Goal: Contribute content: Add original content to the website for others to see

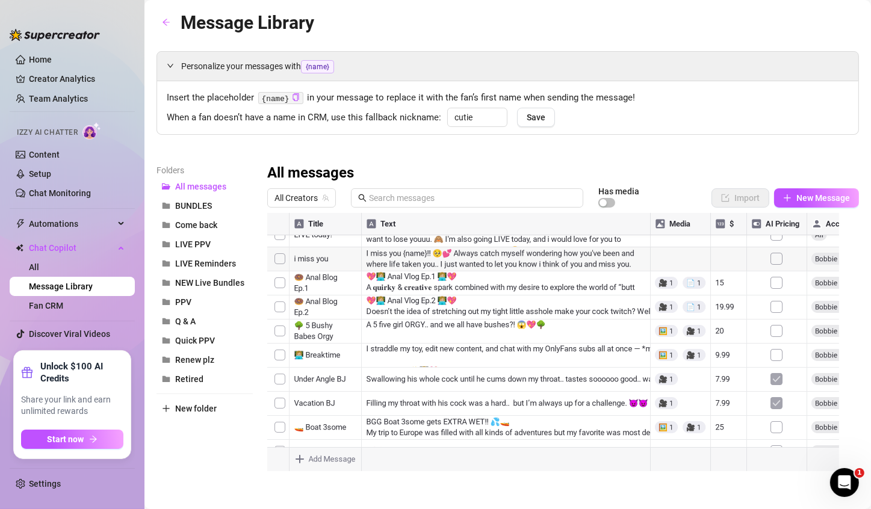
scroll to position [160, 0]
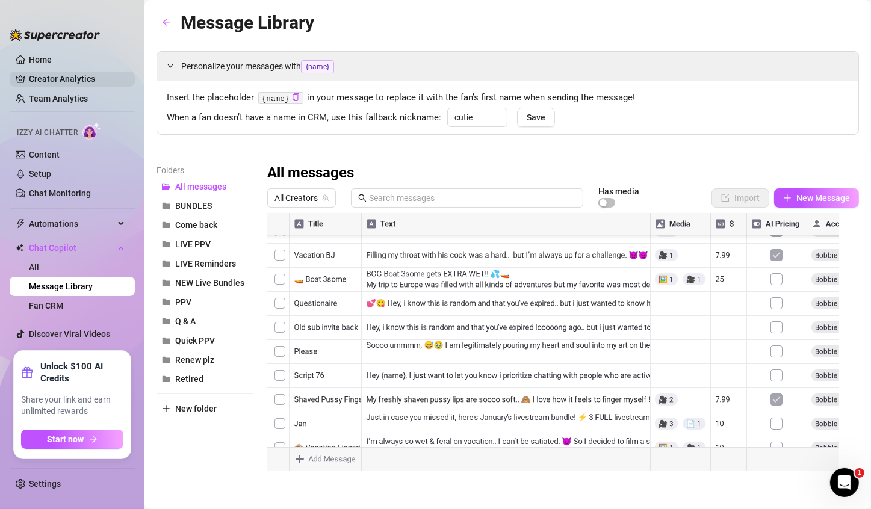
click at [58, 81] on link "Creator Analytics" at bounding box center [77, 78] width 96 height 19
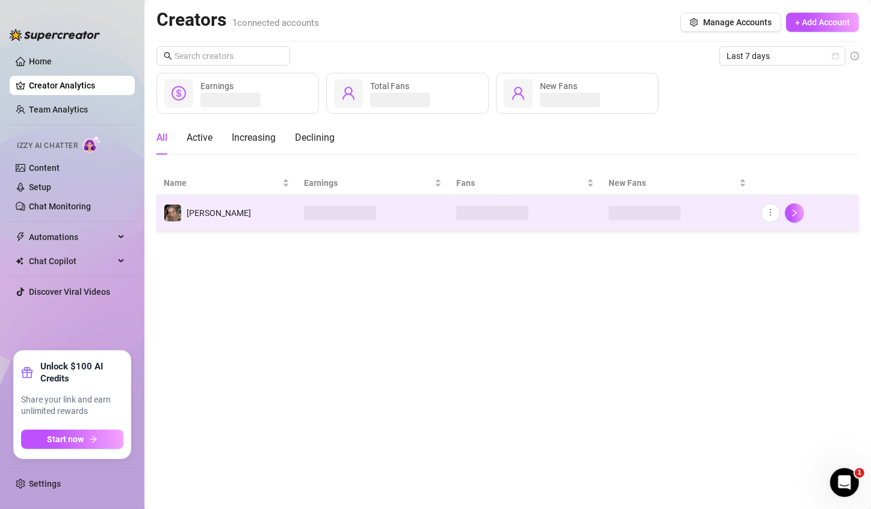
click at [286, 201] on td "[PERSON_NAME]‎" at bounding box center [226, 213] width 140 height 36
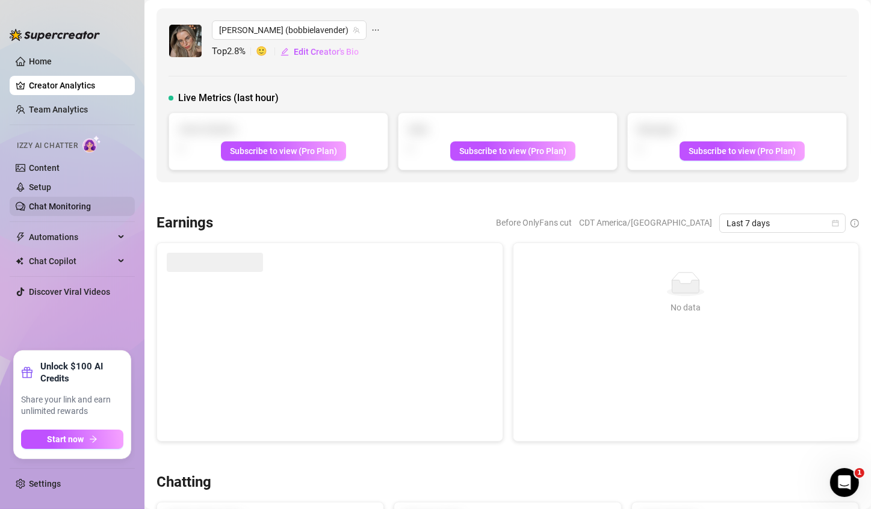
click at [82, 207] on link "Chat Monitoring" at bounding box center [60, 207] width 62 height 10
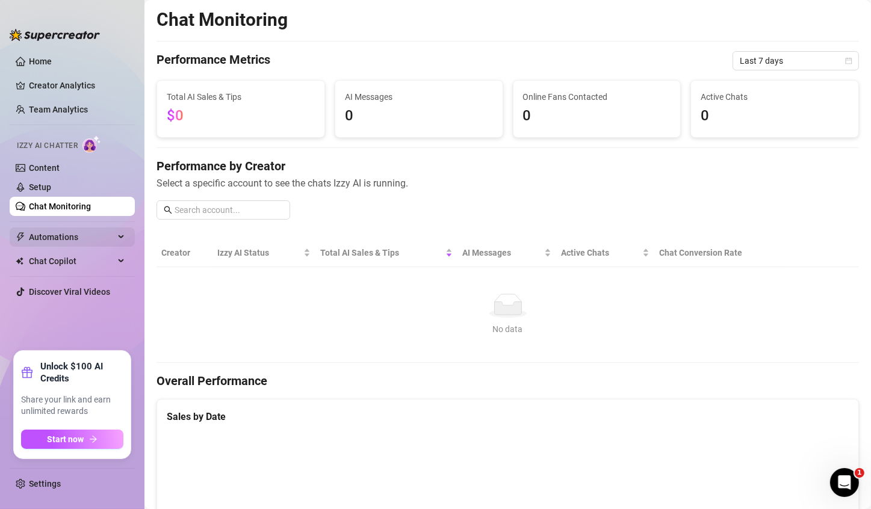
click at [76, 239] on span "Automations" at bounding box center [71, 236] width 85 height 19
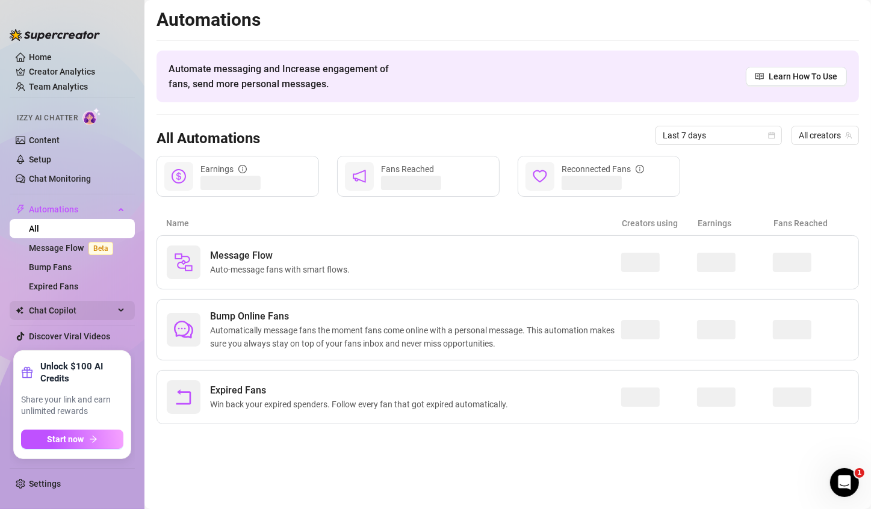
click at [110, 311] on span "Chat Copilot" at bounding box center [71, 310] width 85 height 19
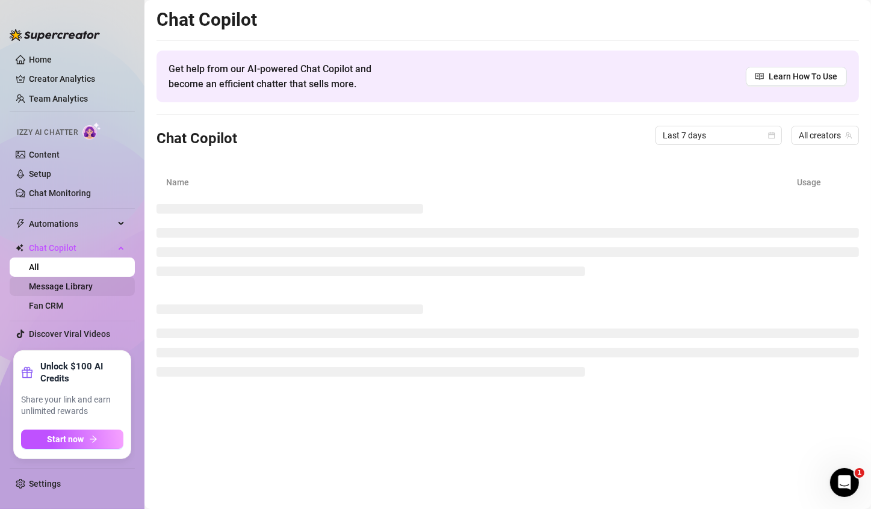
click at [79, 285] on link "Message Library" at bounding box center [61, 287] width 64 height 10
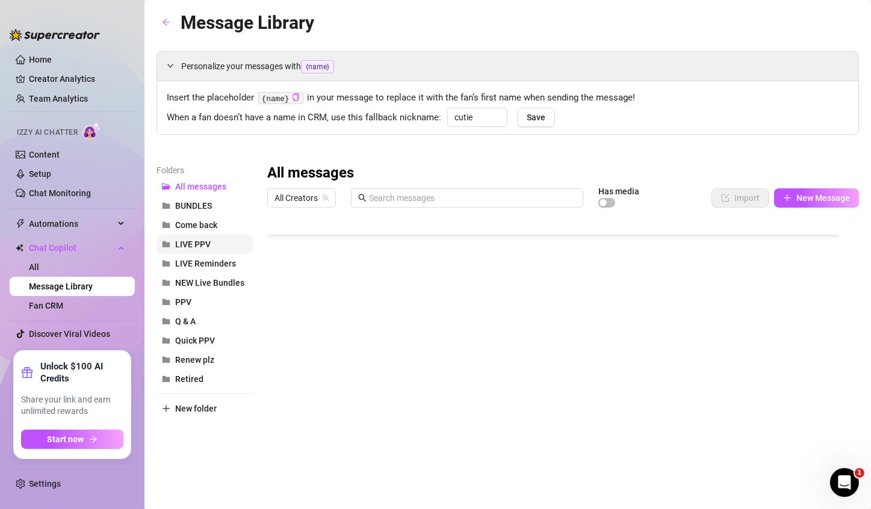
click at [204, 248] on span "LIVE PPV" at bounding box center [193, 245] width 36 height 10
click at [339, 374] on div at bounding box center [557, 347] width 581 height 268
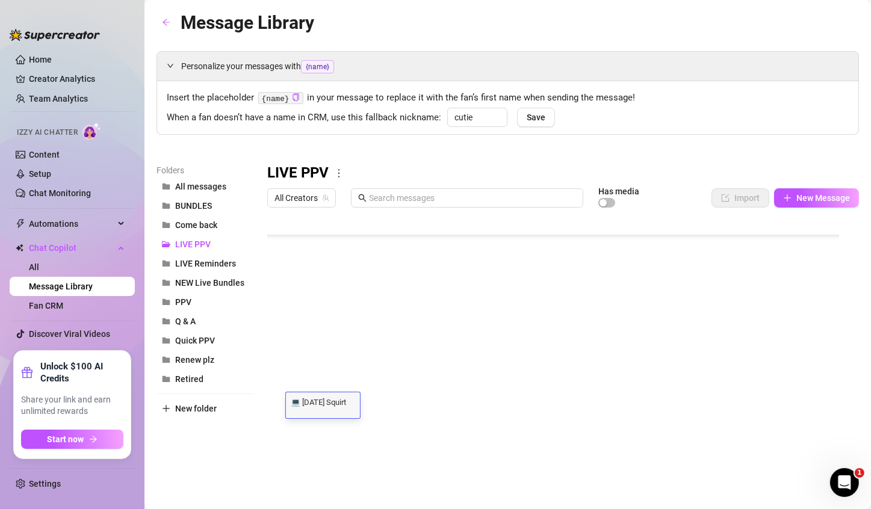
click at [363, 374] on div at bounding box center [557, 347] width 581 height 268
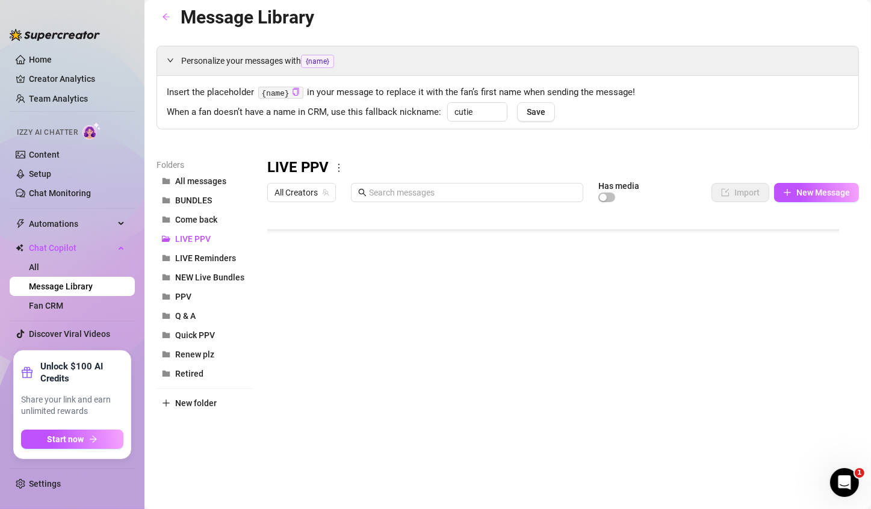
scroll to position [8, 0]
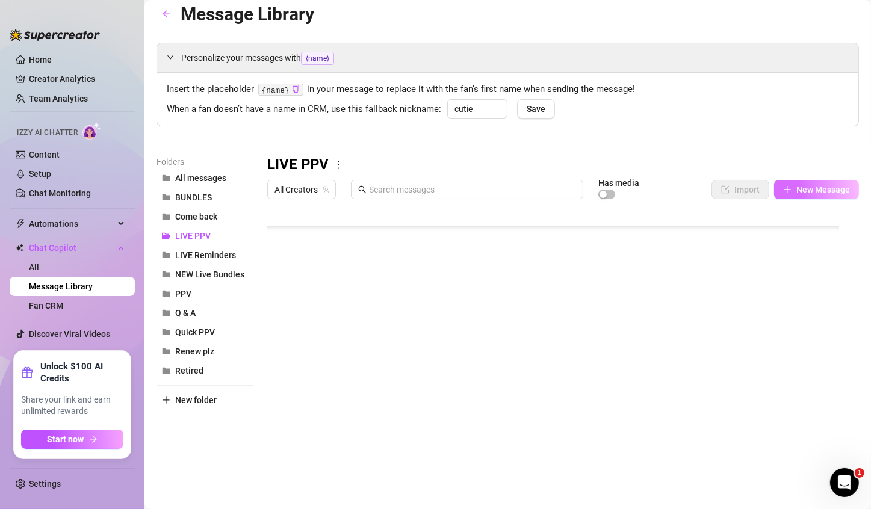
click at [665, 187] on span "New Message" at bounding box center [823, 190] width 54 height 10
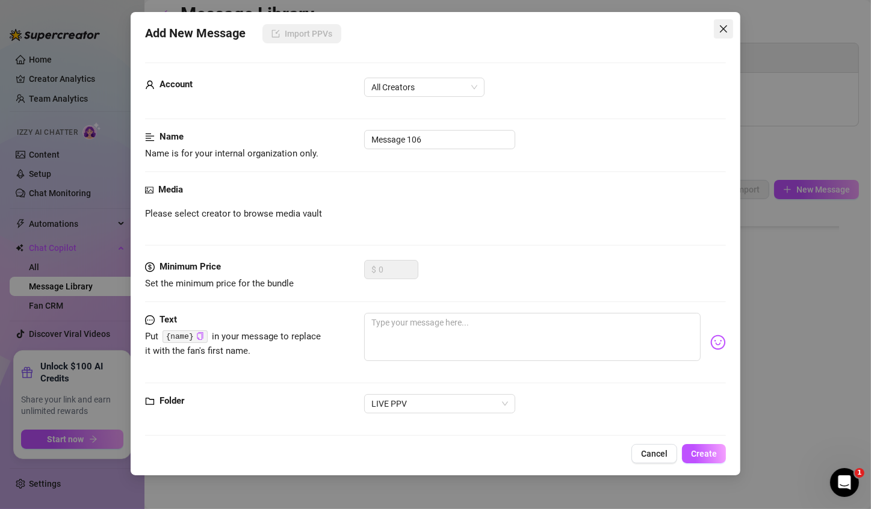
click at [665, 31] on icon "close" at bounding box center [724, 29] width 10 height 10
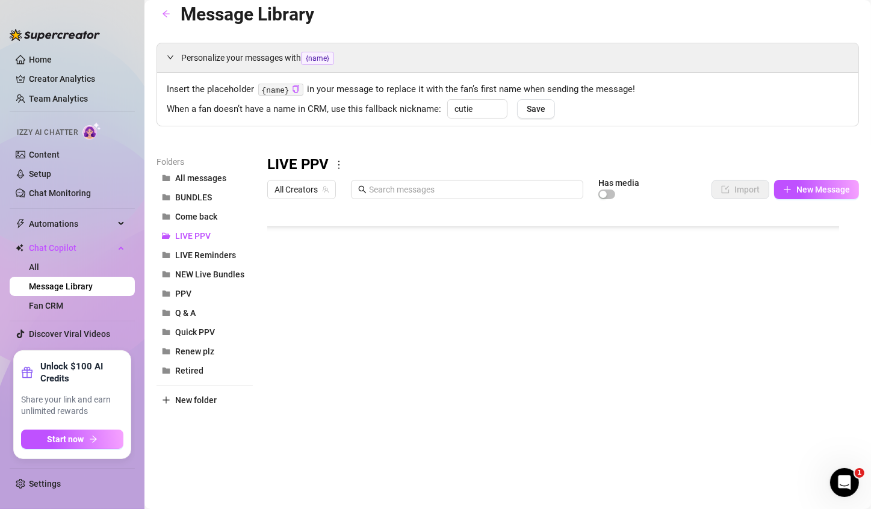
click at [333, 374] on div at bounding box center [557, 339] width 581 height 268
click at [332, 374] on div at bounding box center [557, 339] width 581 height 268
click at [665, 185] on icon "plus" at bounding box center [787, 189] width 8 height 8
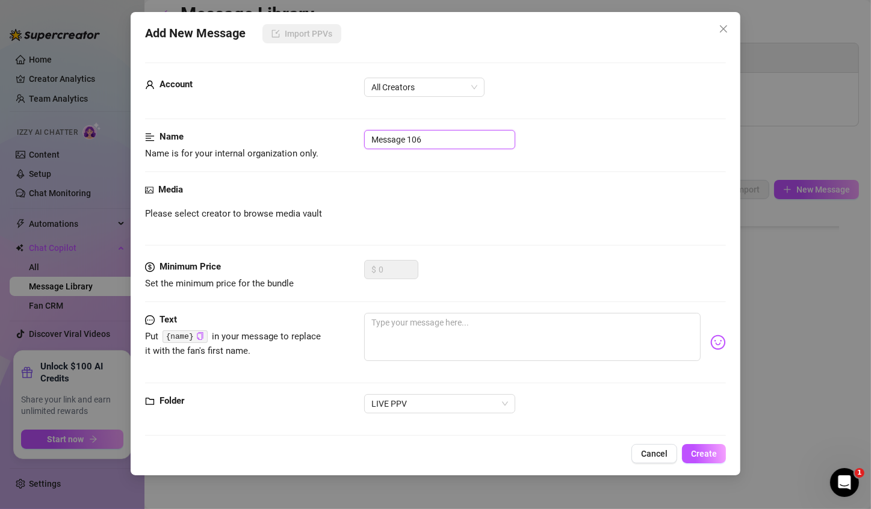
drag, startPoint x: 450, startPoint y: 140, endPoint x: 324, endPoint y: 142, distance: 125.8
click at [324, 142] on div "Name Name is for your internal organization only. Message 106" at bounding box center [435, 145] width 581 height 31
paste input "💻 [DATE] Squirt"
click at [389, 140] on input "💻 [DATE] Squirt" at bounding box center [439, 139] width 151 height 19
click at [397, 141] on input "💻 [DATE] Squirt" at bounding box center [439, 139] width 151 height 19
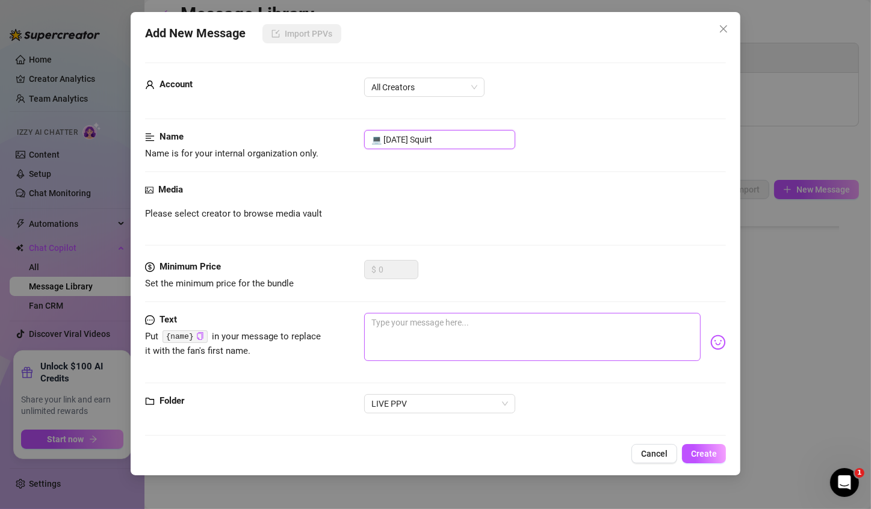
type input "💻 [DATE] Squirt"
click at [447, 332] on textarea at bounding box center [532, 337] width 336 height 48
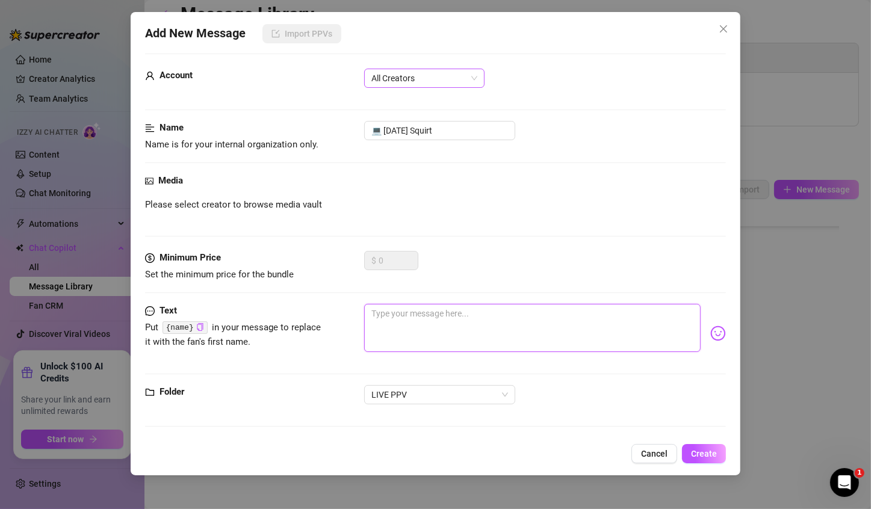
click at [428, 82] on span "All Creators" at bounding box center [424, 78] width 106 height 18
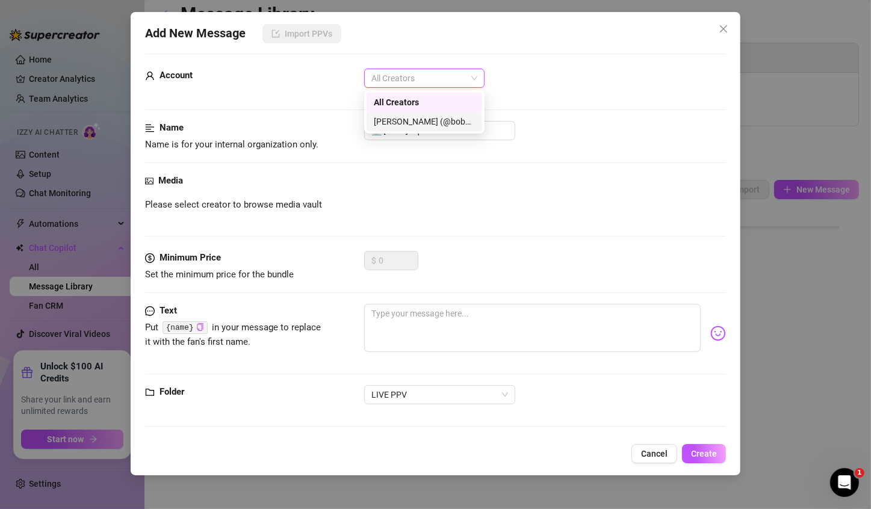
click at [431, 124] on div "[PERSON_NAME]‎ (@bobbielavender)" at bounding box center [424, 121] width 101 height 13
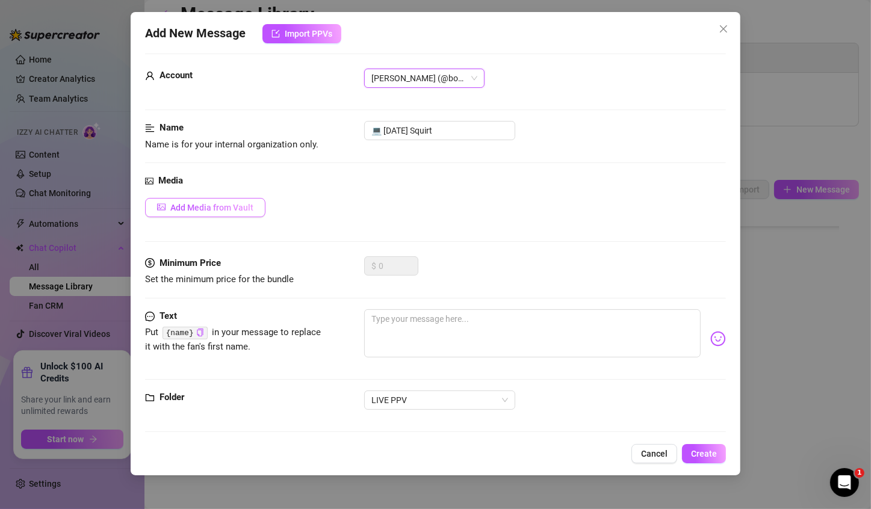
click at [247, 215] on button "Add Media from Vault" at bounding box center [205, 207] width 120 height 19
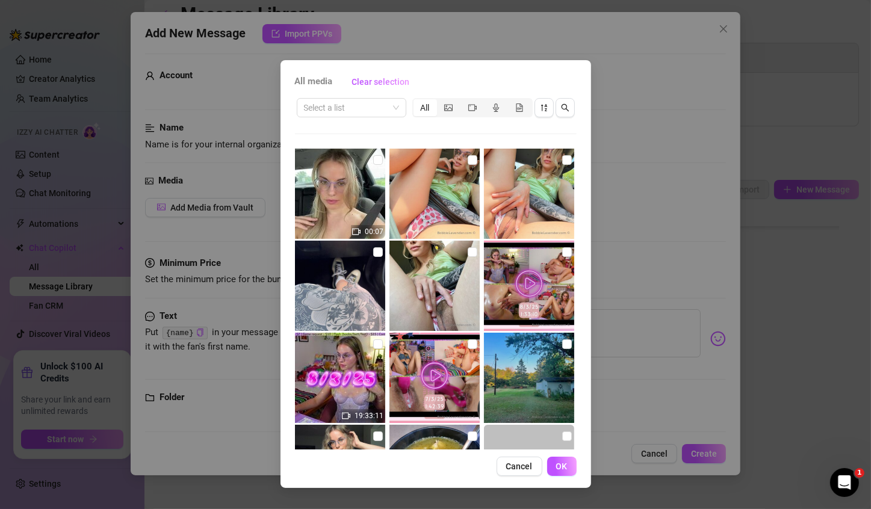
click at [553, 254] on img at bounding box center [529, 286] width 90 height 90
click at [564, 250] on input "checkbox" at bounding box center [567, 252] width 10 height 10
checkbox input "true"
click at [373, 344] on input "checkbox" at bounding box center [378, 344] width 10 height 10
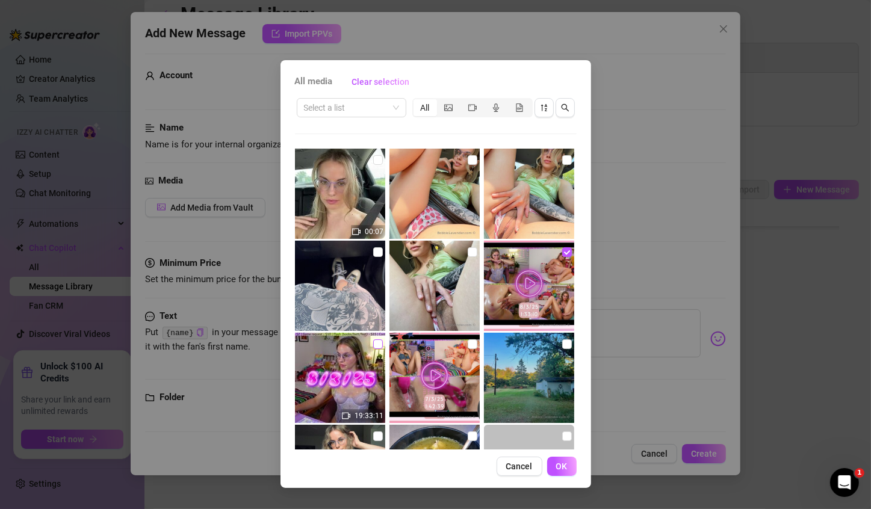
checkbox input "true"
click at [563, 374] on span "OK" at bounding box center [561, 467] width 11 height 10
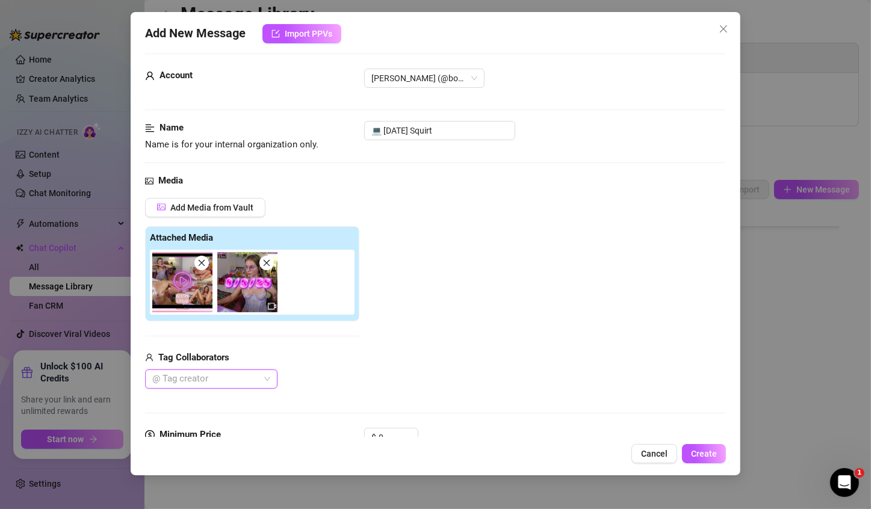
scroll to position [79, 0]
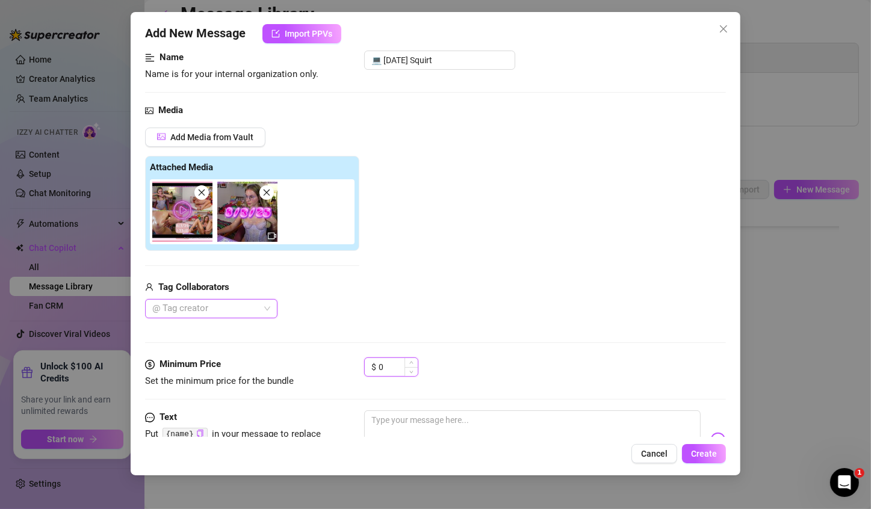
click at [403, 361] on input "0" at bounding box center [398, 367] width 39 height 18
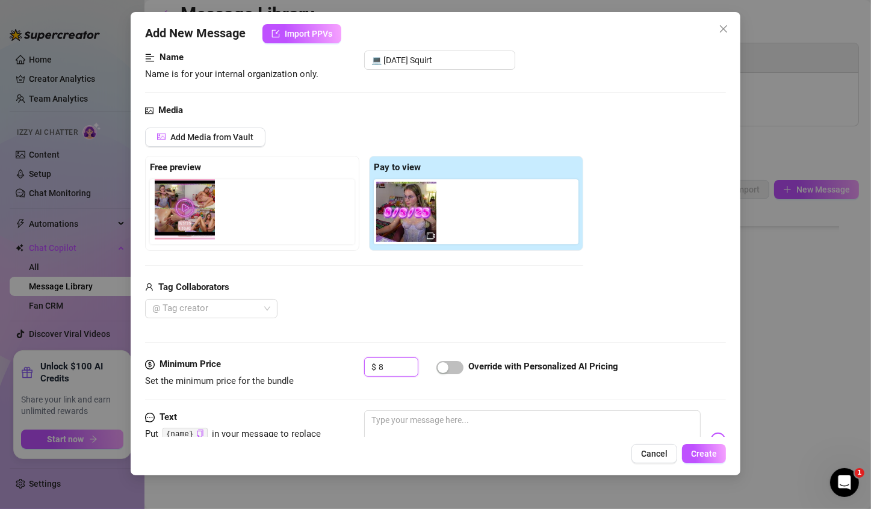
drag, startPoint x: 417, startPoint y: 227, endPoint x: 194, endPoint y: 225, distance: 223.3
click at [194, 225] on div "Free preview Pay to view" at bounding box center [364, 203] width 438 height 95
type input "8"
click at [322, 274] on div "Add Media from Vault Free preview Pay to view Tag Collaborators @ Tag creator" at bounding box center [364, 223] width 438 height 191
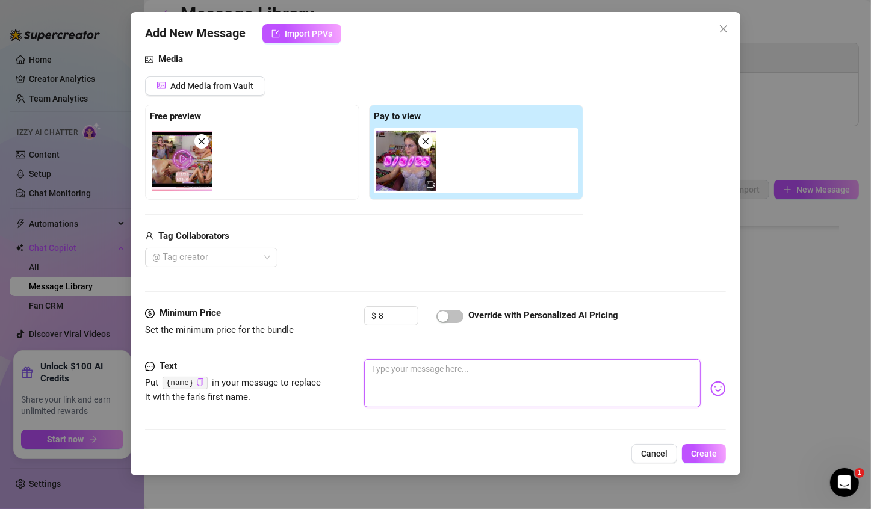
click at [462, 374] on textarea at bounding box center [532, 383] width 336 height 48
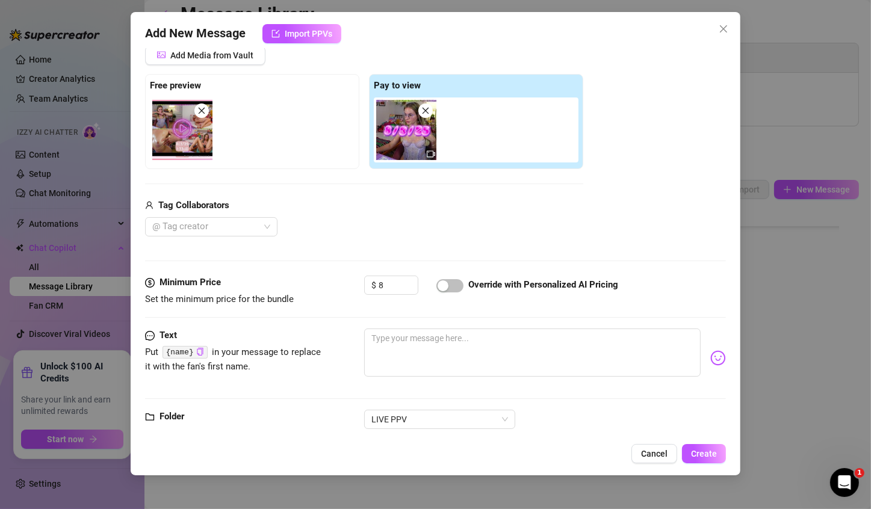
scroll to position [84, 0]
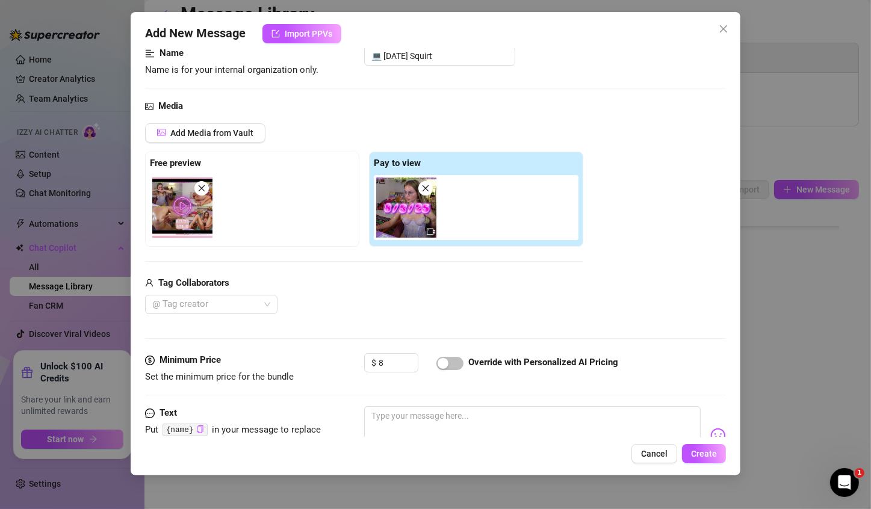
click at [636, 220] on div "Add Media from Vault Free preview Pay to view Tag Collaborators @ Tag creator" at bounding box center [435, 218] width 581 height 191
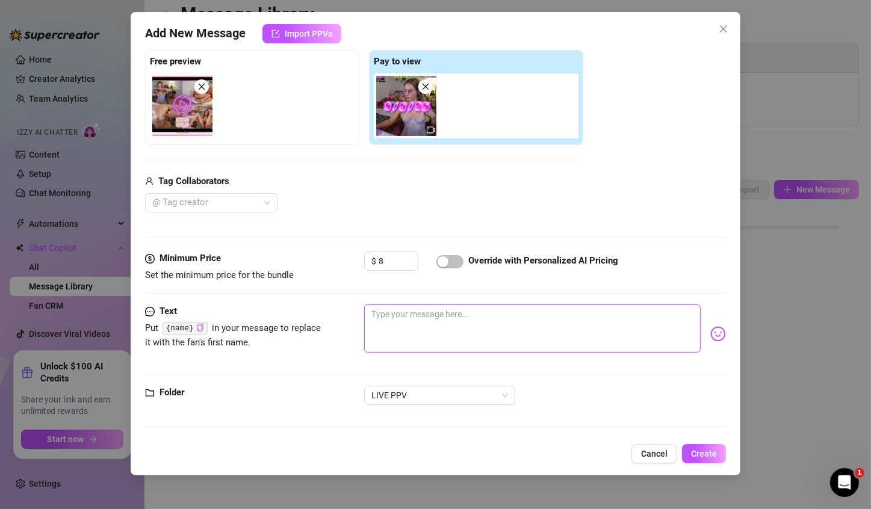
click at [483, 342] on textarea at bounding box center [532, 328] width 336 height 48
click at [292, 196] on div "@ Tag creator" at bounding box center [364, 202] width 438 height 19
click at [604, 316] on textarea at bounding box center [532, 328] width 336 height 48
click at [539, 318] on textarea at bounding box center [532, 328] width 336 height 48
click at [458, 317] on textarea at bounding box center [532, 328] width 336 height 48
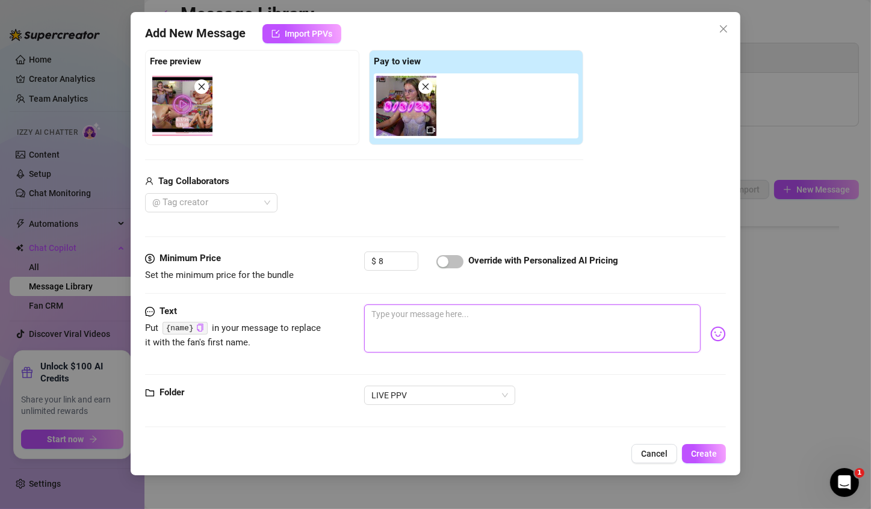
click at [404, 320] on textarea at bounding box center [532, 328] width 336 height 48
type textarea "M"
type textarea "Ma"
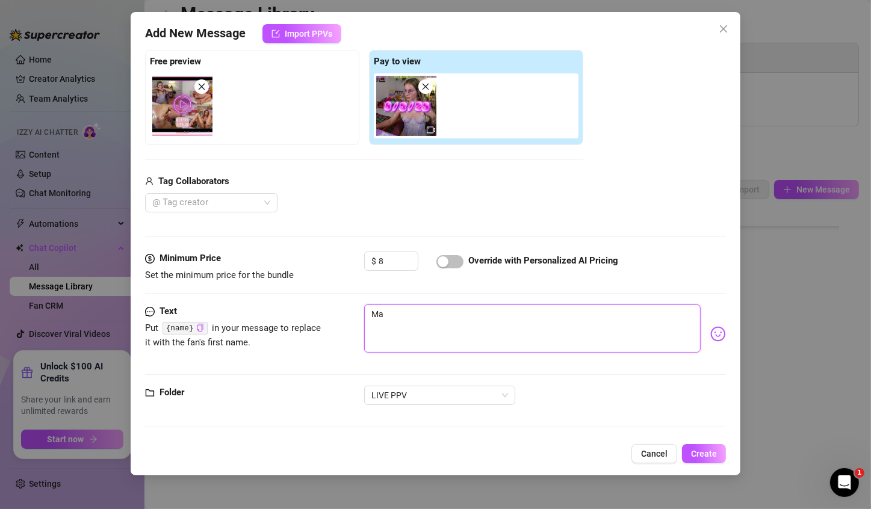
type textarea "May"
type textarea "Mayb"
type textarea "Maybe"
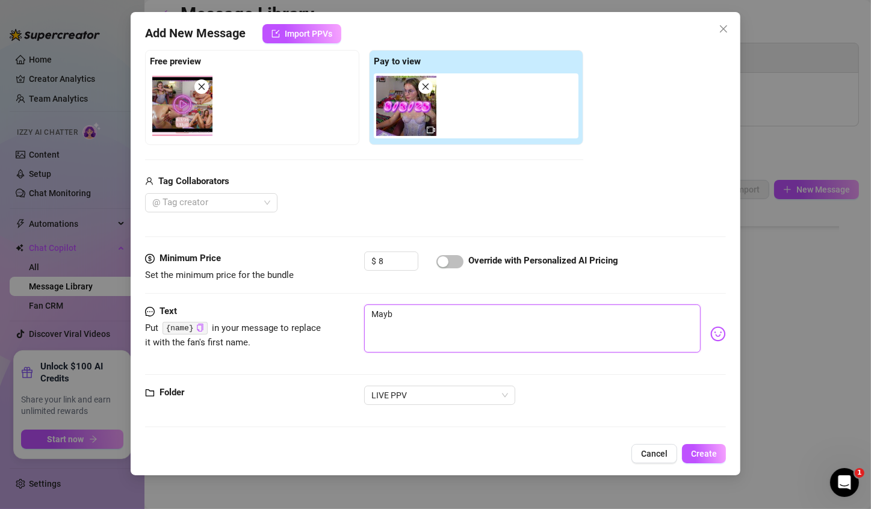
type textarea "Maybe"
type textarea "Maybe i"
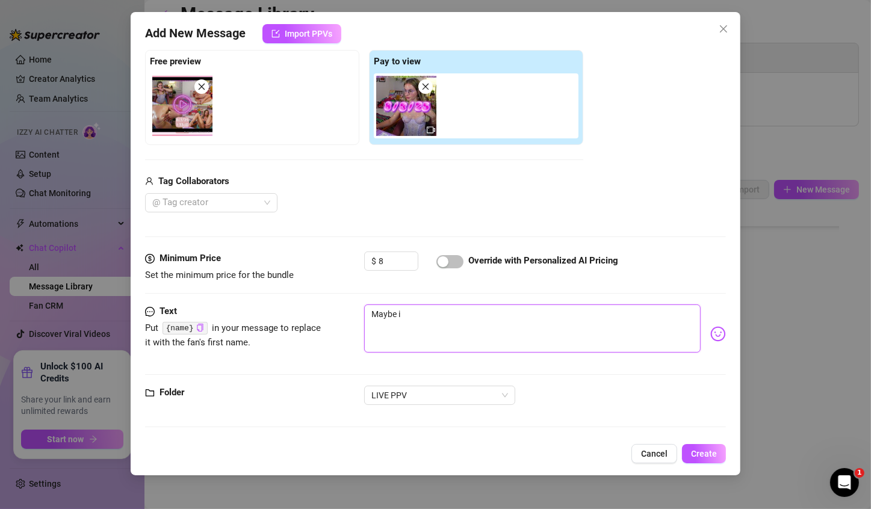
type textarea "Maybe it"
type textarea "Maybe it w"
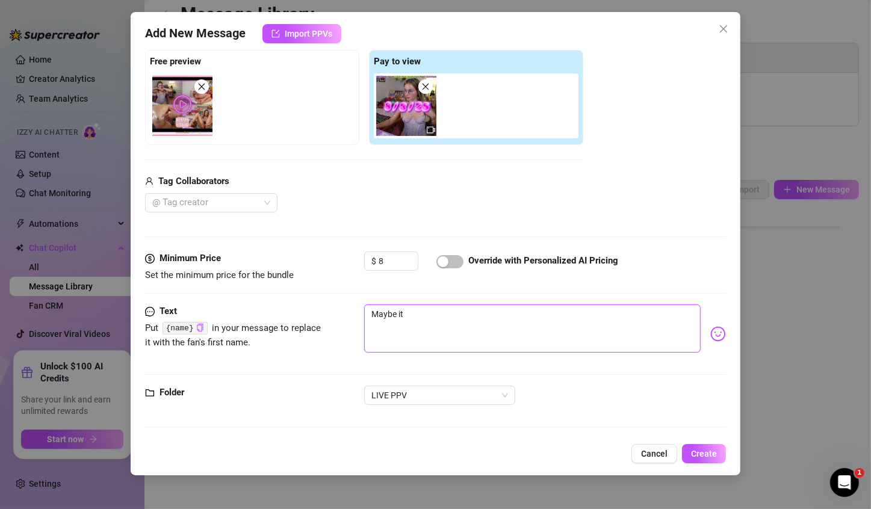
type textarea "Maybe it w"
type textarea "Maybe it wa"
type textarea "Maybe it was"
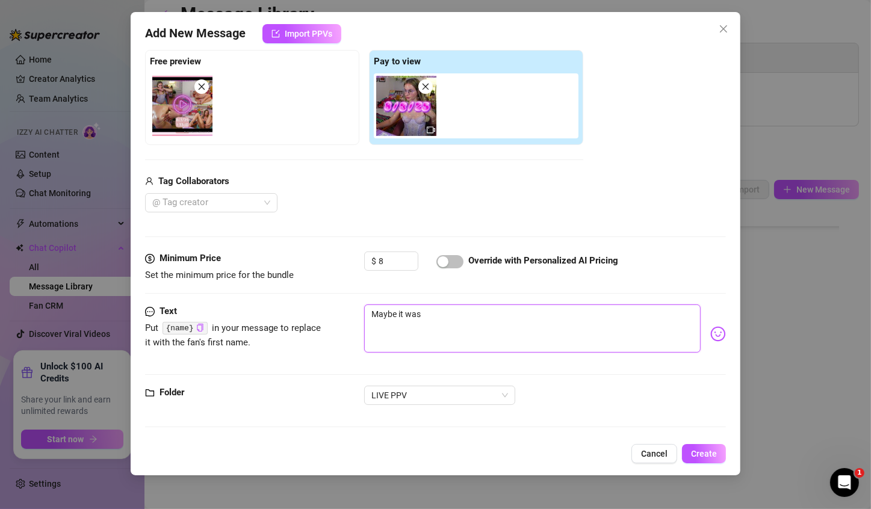
type textarea "Maybe it was"
type textarea "Maybe it was t"
type textarea "Maybe it was"
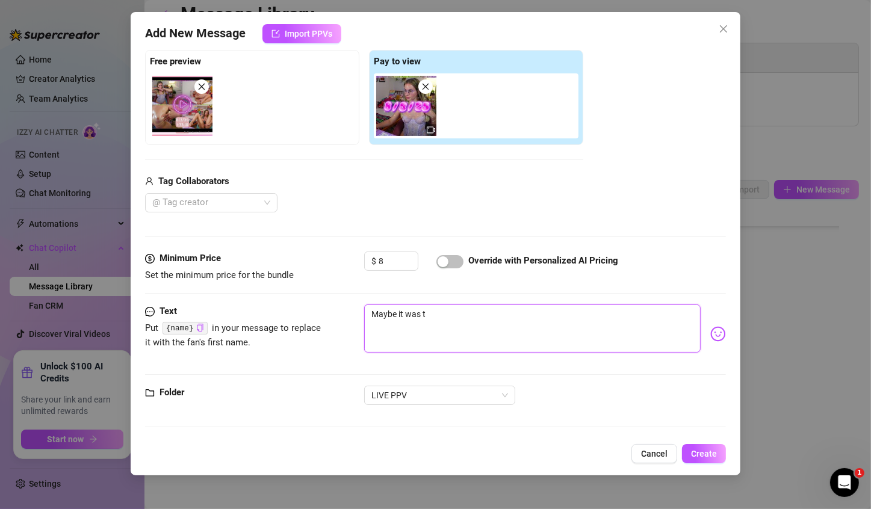
type textarea "Maybe it was"
type textarea "Maybe it was j"
type textarea "Maybe it was ju"
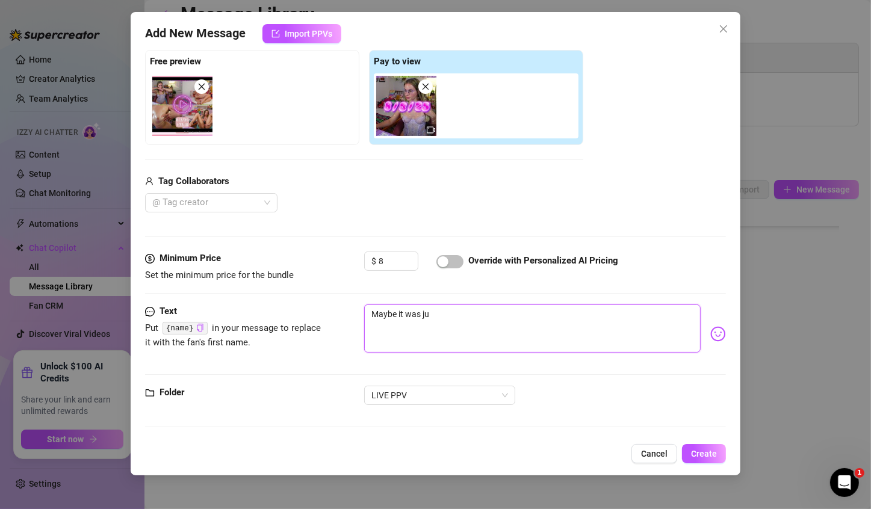
type textarea "Maybe it was jus"
type textarea "Maybe it was just"
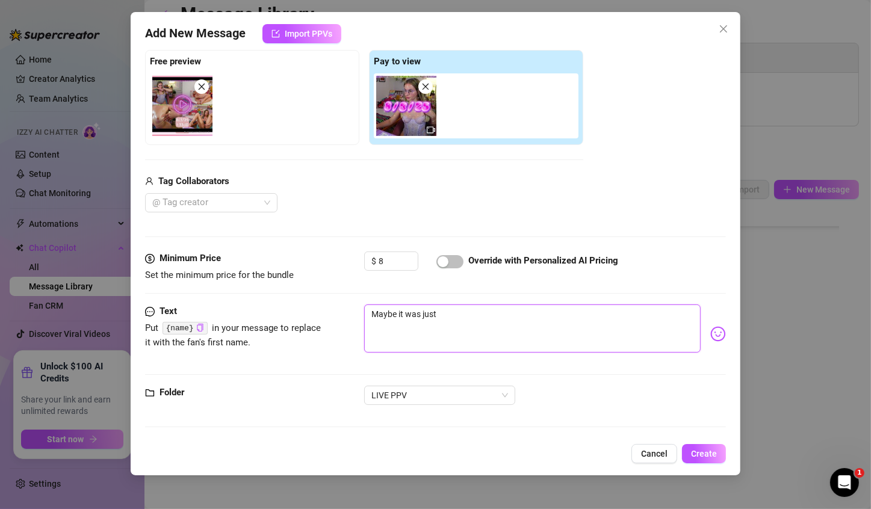
type textarea "Maybe it was just"
type textarea "Maybe it was just t"
type textarea "Maybe it was just th"
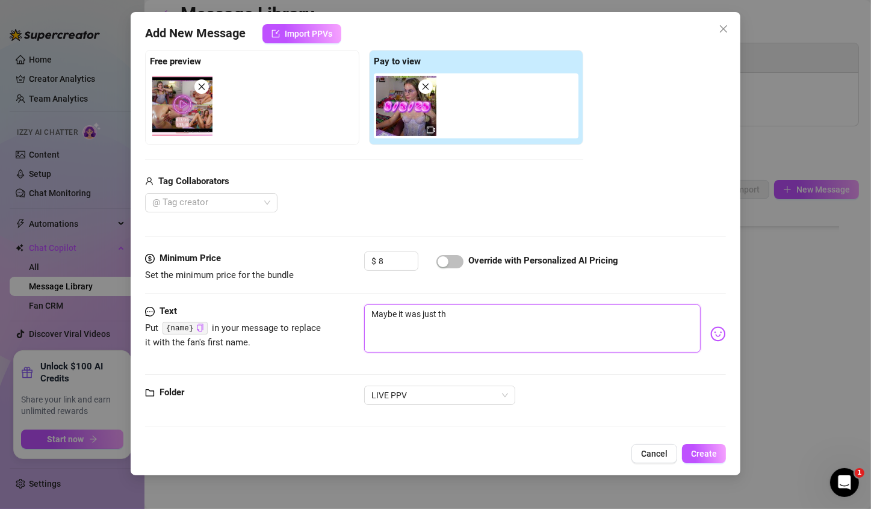
type textarea "Maybe it was just the"
type textarea "Maybe it was just the c"
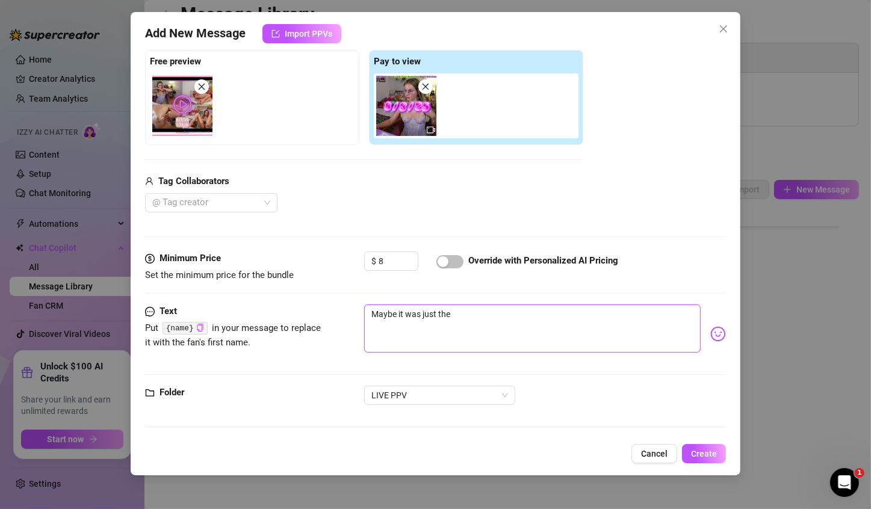
type textarea "Maybe it was just the c"
type textarea "Maybe it was just the cu"
type textarea "Maybe it was just the cut"
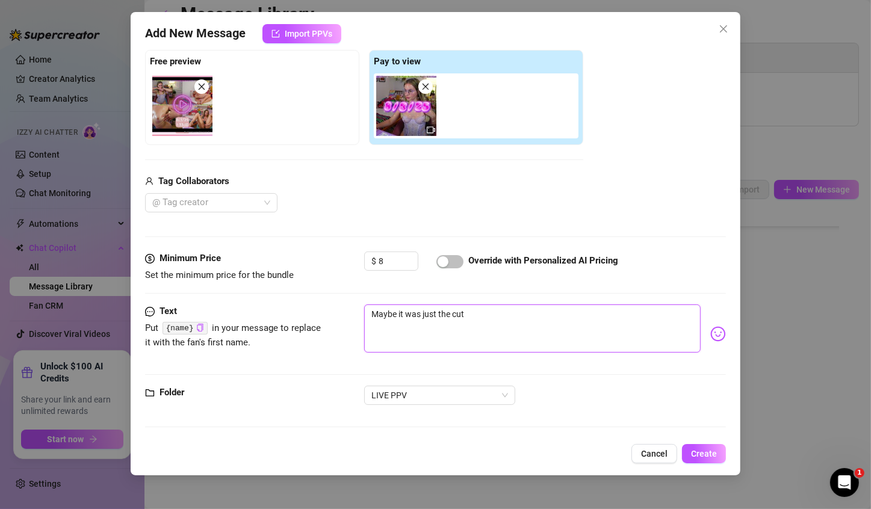
type textarea "Maybe it was just the cu"
type textarea "Maybe it was just the cut"
type textarea "Maybe it was just the cute"
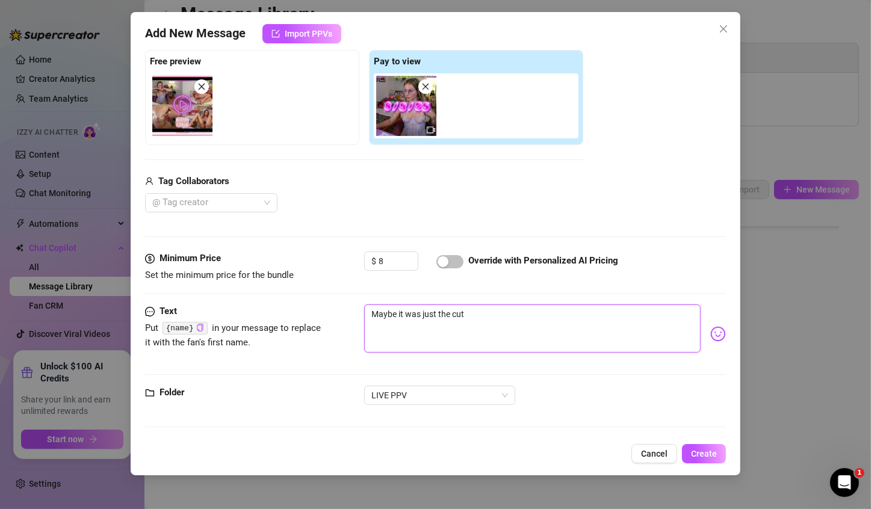
type textarea "Maybe it was just the cute"
type textarea "Maybe it was just the cute a"
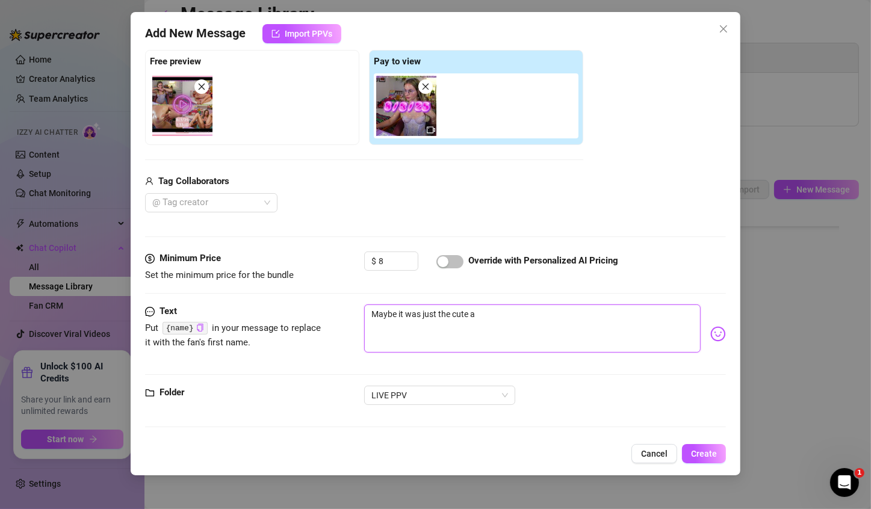
type textarea "Maybe it was just the cute al"
type textarea "Maybe it was just the cute all"
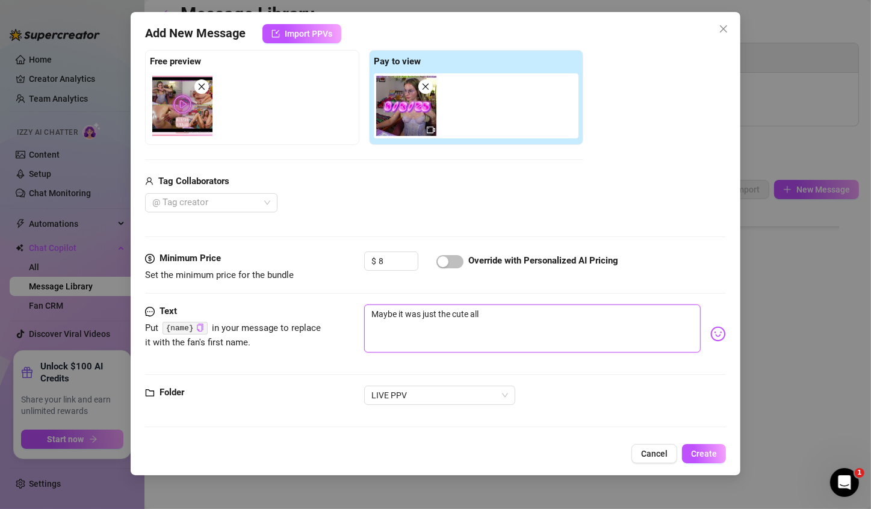
type textarea "Maybe it was just the cute all"
type textarea "Maybe it was just the cute all l"
type textarea "Maybe it was just the cute all la"
type textarea "Maybe it was just the cute all lav"
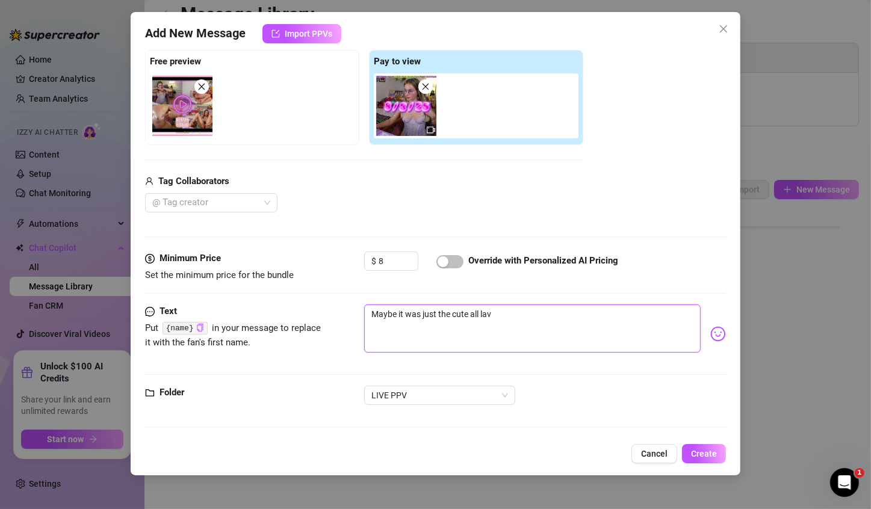
type textarea "Maybe it was just the cute all lavb"
type textarea "Maybe it was just the cute all lav"
type textarea "Maybe it was just the cute all lave"
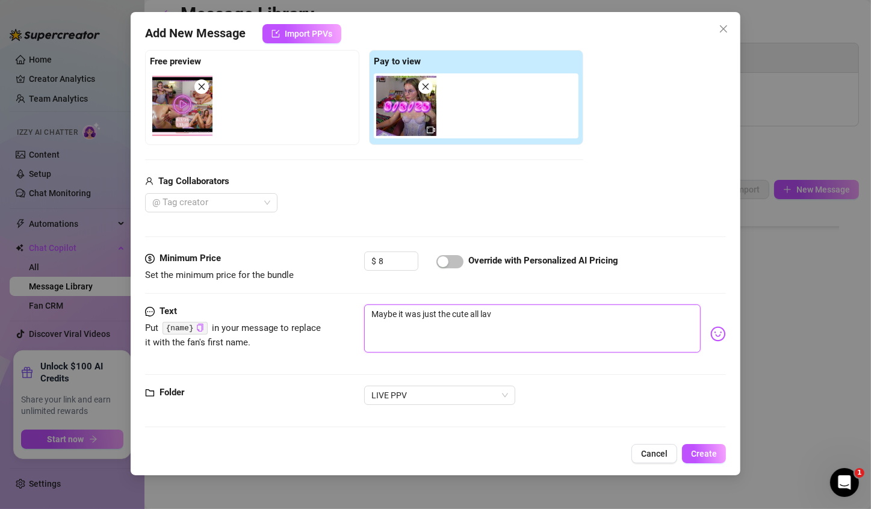
type textarea "Maybe it was just the cute all lave"
type textarea "Maybe it was just the cute all [PERSON_NAME]"
type textarea "Maybe it was just the cute all lavend"
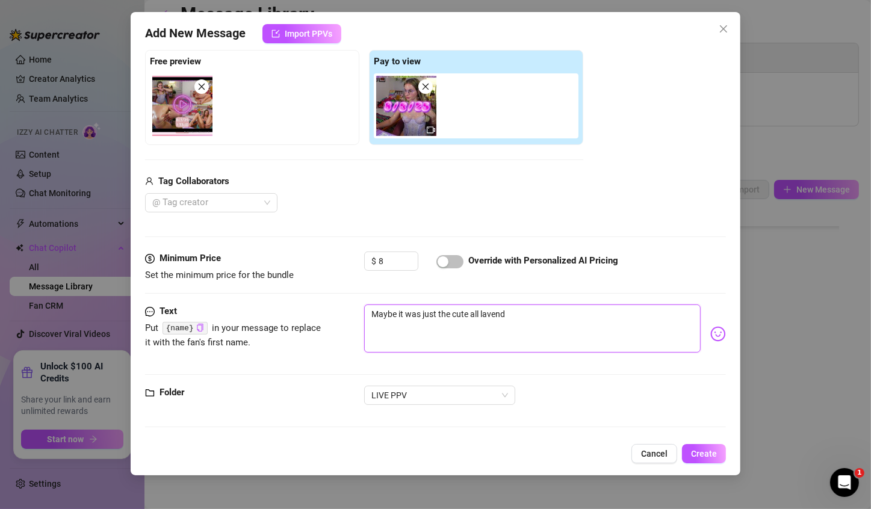
type textarea "Maybe it was just the cute all lavende"
type textarea "Maybe it was just the cute all lavender"
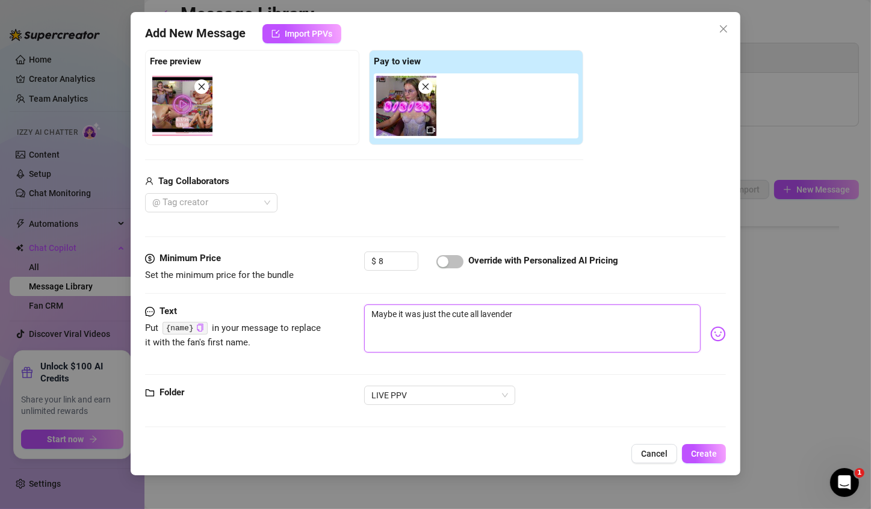
type textarea "Maybe it was just the cute all lavender"
type textarea "Maybe it was just the cute all lavender l"
type textarea "Maybe it was just the cute all lavender li"
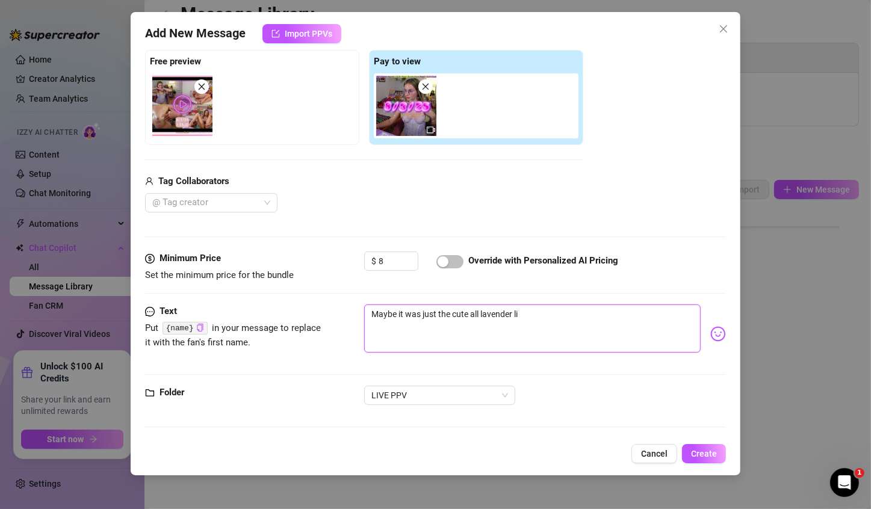
type textarea "Maybe it was just the cute all [PERSON_NAME]"
type textarea "Maybe it was just the cute all lavender linge"
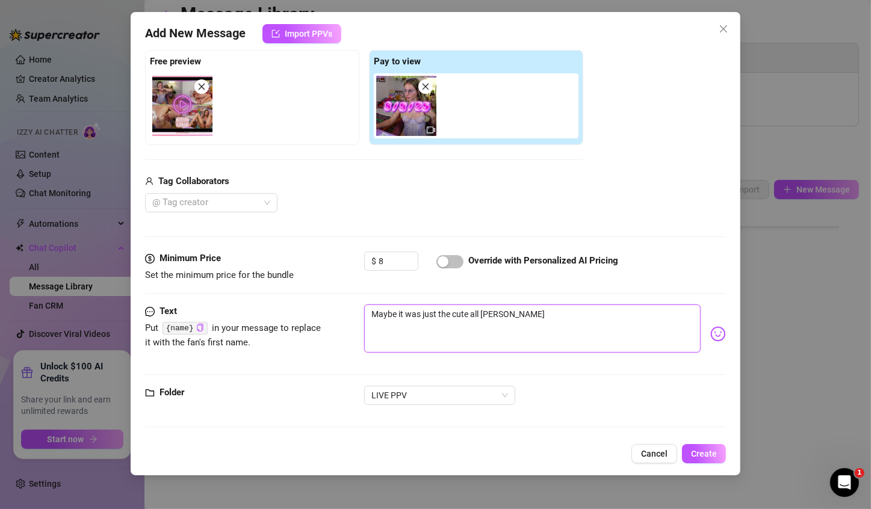
type textarea "Maybe it was just the cute all lavender linge"
type textarea "Maybe it was just the cute all lavender linger"
type textarea "Maybe it was just the cute all lavender lingeri"
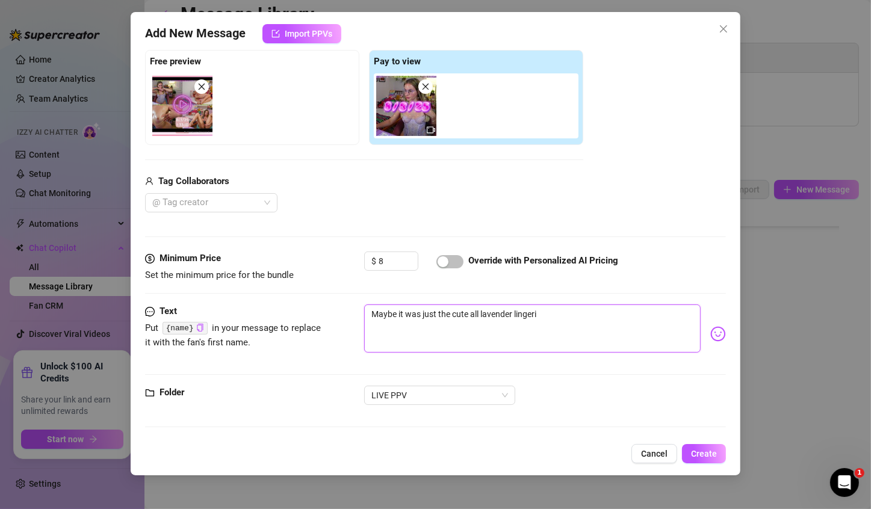
type textarea "Maybe it was just the cute all lavender lingerie"
type textarea "Maybe it was just the cute all lavender lingerie s"
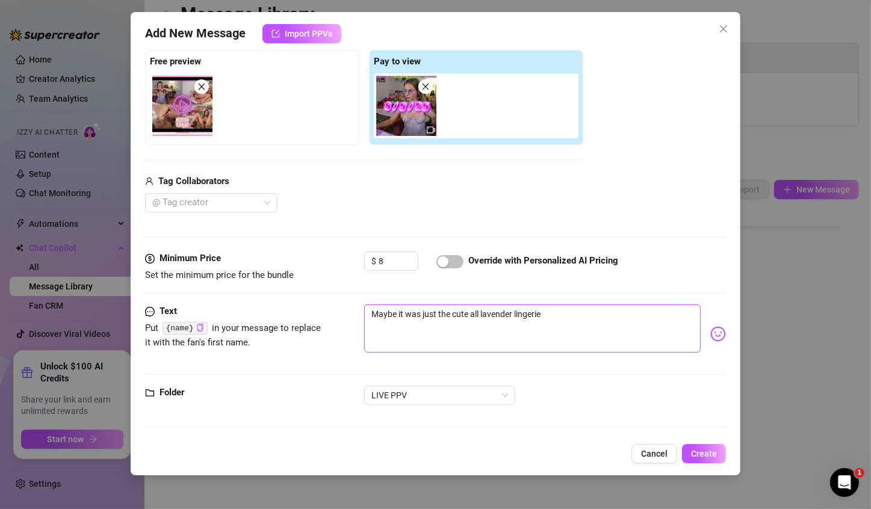
type textarea "Maybe it was just the cute all lavender lingerie s"
type textarea "Maybe it was just the cute all lavender lingerie se"
type textarea "Maybe it was just the cute all lavender lingerie set"
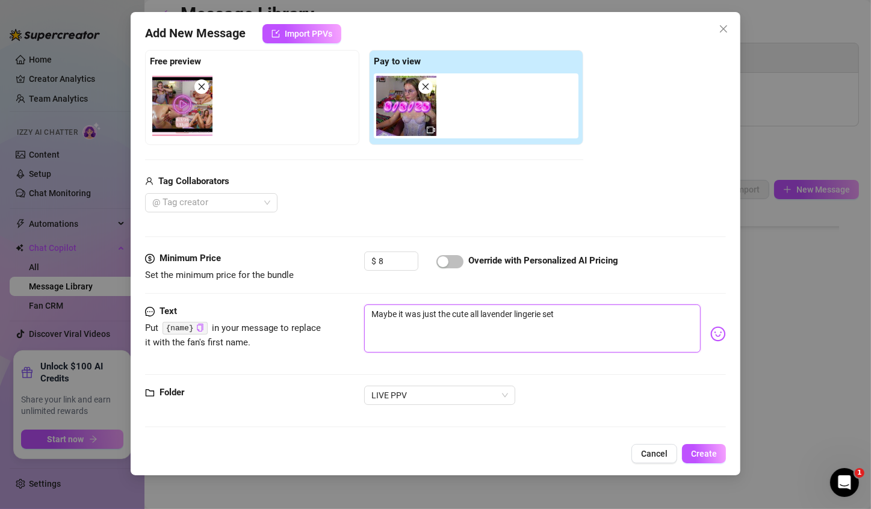
type textarea "Maybe it was just the cute all lavender lingerie set."
type textarea "Maybe it was just the cute all lavender lingerie set.."
type textarea "Maybe it was just the cute all lavender lingerie set..."
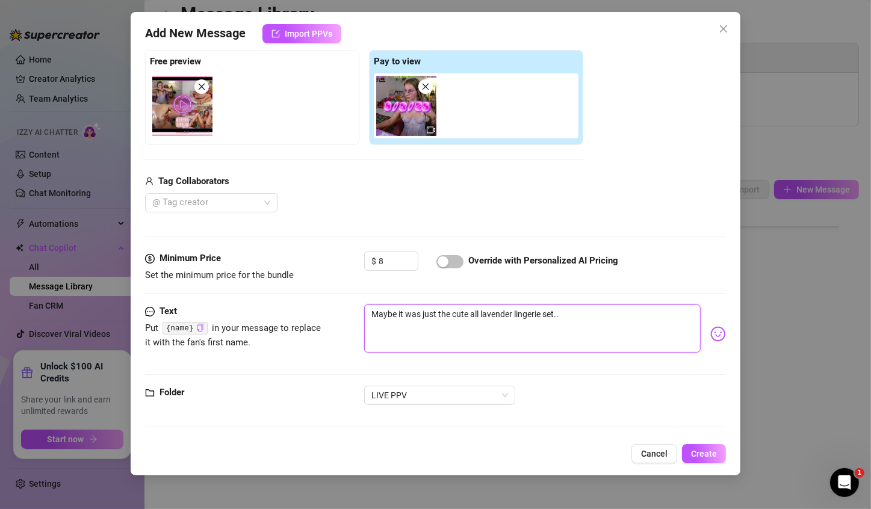
type textarea "Maybe it was just the cute all lavender lingerie set..."
type textarea "Maybe it was just the cute all lavender lingerie set... b"
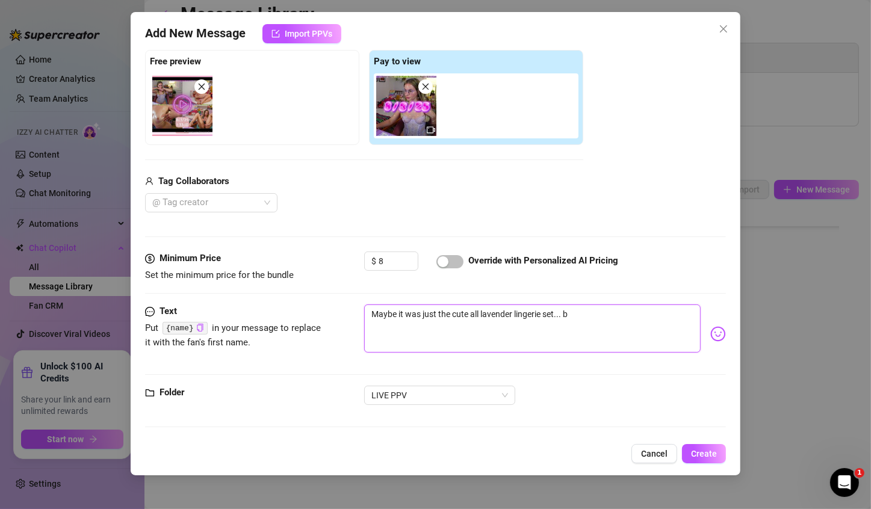
type textarea "Maybe it was just the cute all lavender lingerie set... bu"
type textarea "Maybe it was just the cute all lavender lingerie set... but"
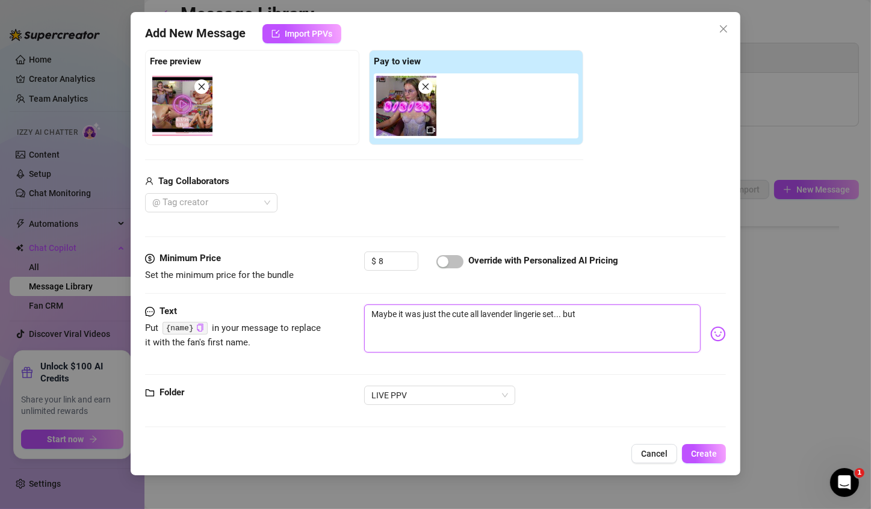
type textarea "Maybe it was just the cute all lavender lingerie set... but"
type textarea "Maybe it was just the cute all lavender lingerie set... but i"
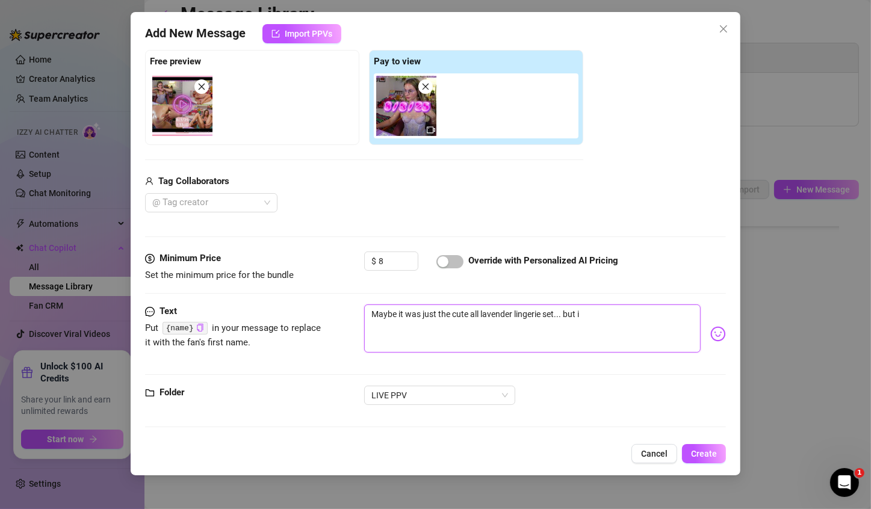
type textarea "Maybe it was just the cute all lavender lingerie set... but i f"
type textarea "Maybe it was just the cute all lavender lingerie set... but i fe"
type textarea "Maybe it was just the cute all lavender lingerie set... but i fee"
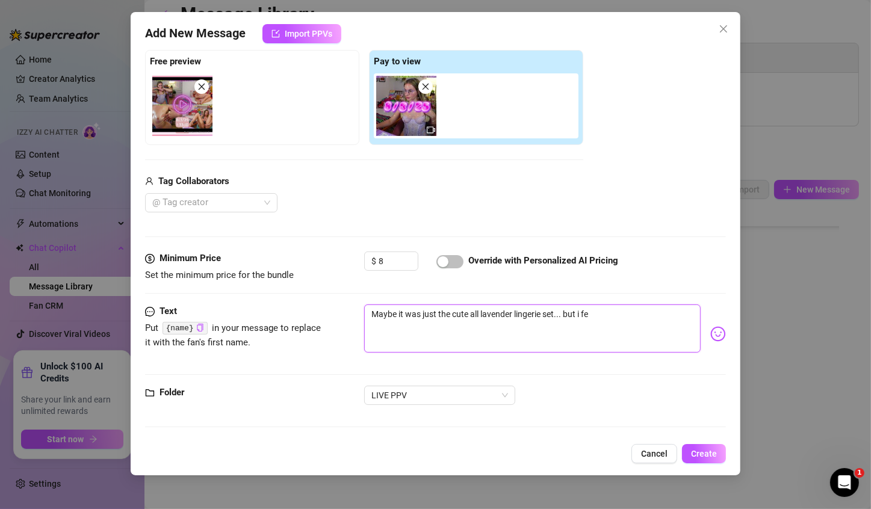
type textarea "Maybe it was just the cute all lavender lingerie set... but i fee"
type textarea "Maybe it was just the cute all lavender lingerie set... but i feel"
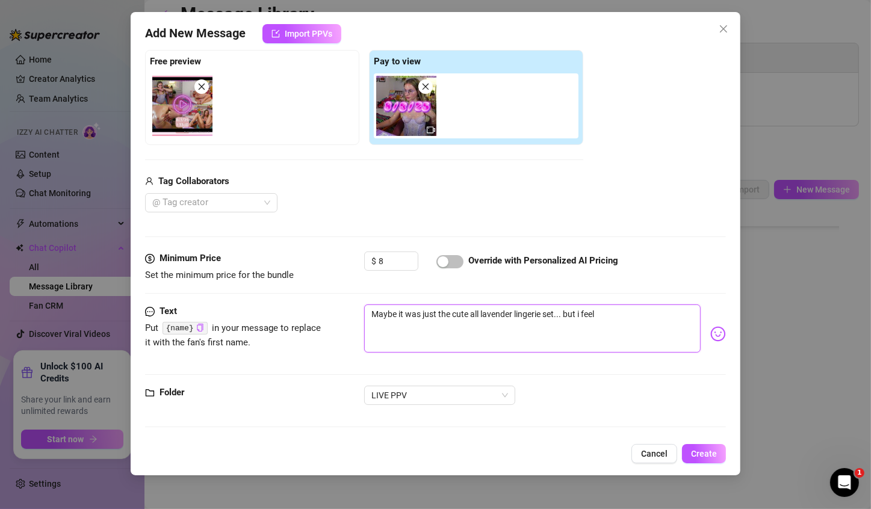
type textarea "Maybe it was just the cute all lavender lingerie set... but i feel l"
type textarea "Maybe it was just the cute all lavender lingerie set... but i feel li"
type textarea "Maybe it was just the cute all lavender lingerie set... but i feel lik"
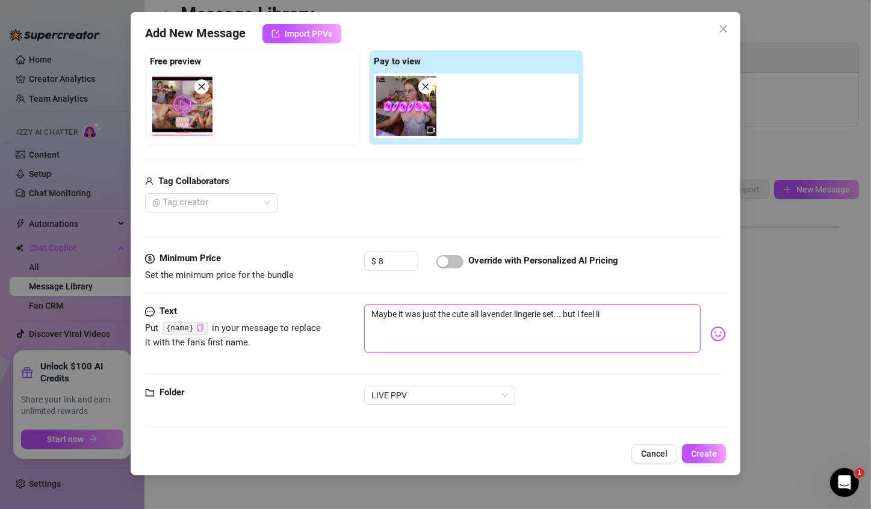
type textarea "Maybe it was just the cute all lavender lingerie set... but i feel lik"
type textarea "Maybe it was just the cute all lavender lingerie set... but i feel like"
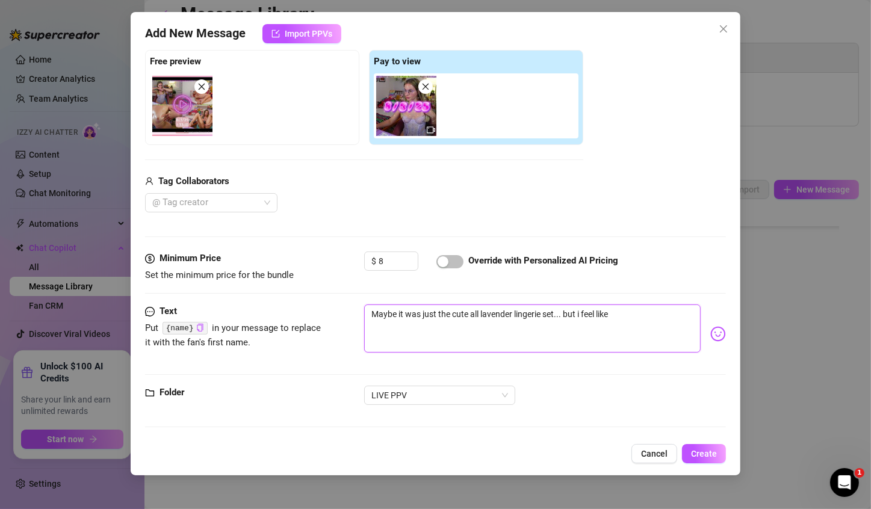
type textarea "Maybe it was just the cute all lavender lingerie set... but i feel like m"
type textarea "Maybe it was just the cute all lavender lingerie set... but i feel like my"
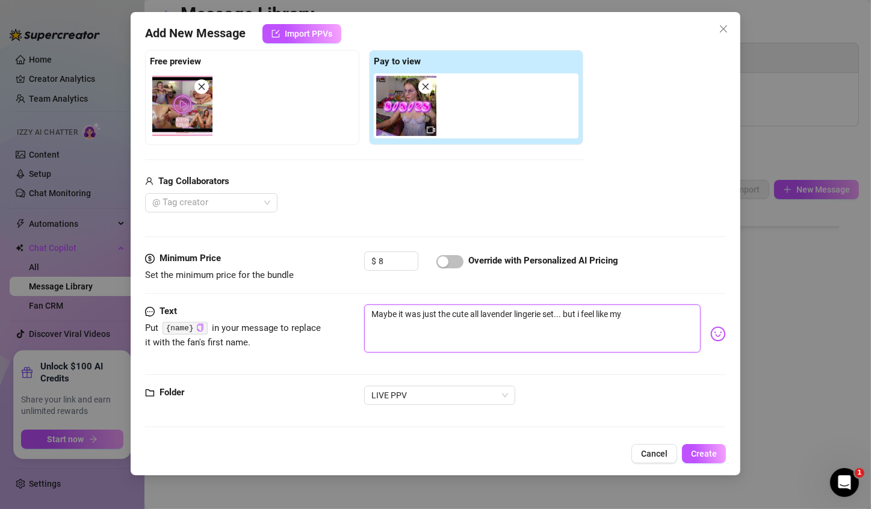
type textarea "Maybe it was just the cute all lavender lingerie set... but i feel like my"
type textarea "Maybe it was just the cute all lavender lingerie set... but i feel like my t"
type textarea "Maybe it was just the cute all lavender lingerie set... but i feel like my ti"
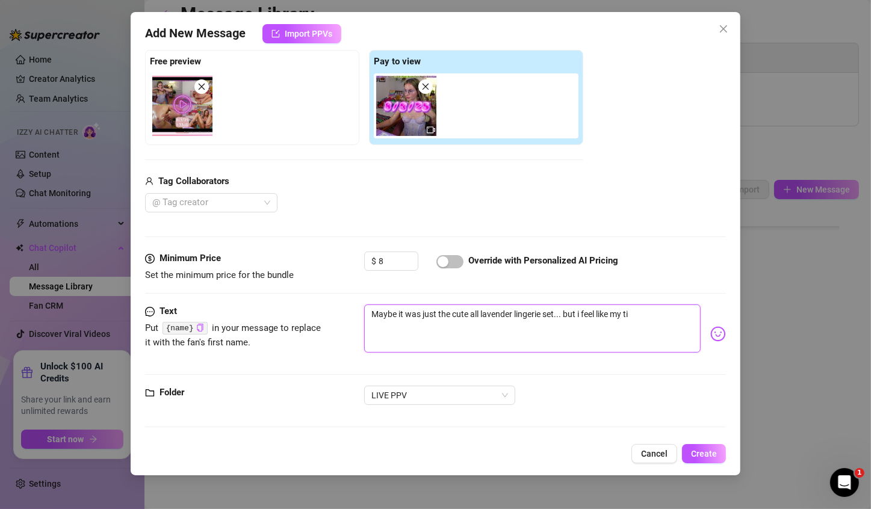
type textarea "Maybe it was just the cute all lavender lingerie set... but i feel like my t"
type textarea "Maybe it was just the cute all lavender lingerie set... but i feel like my"
type textarea "Maybe it was just the cute all lavender lingerie set... but i feel like my b"
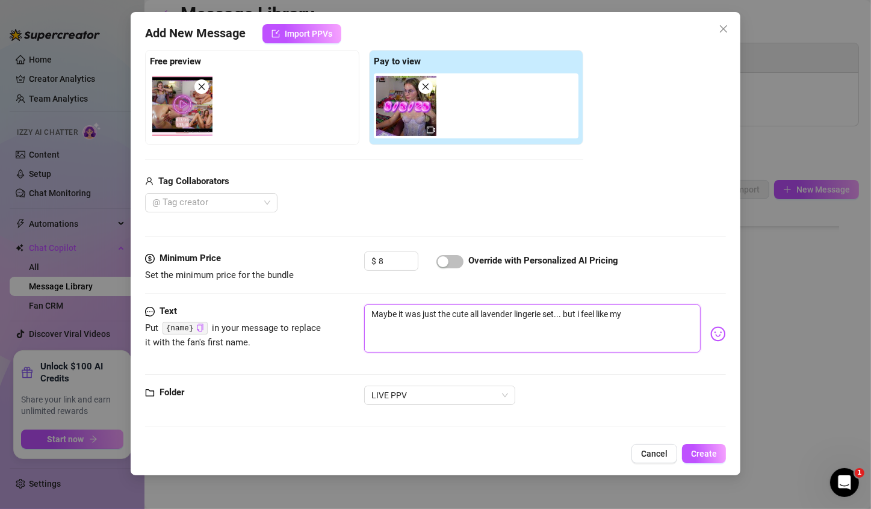
type textarea "Maybe it was just the cute all lavender lingerie set... but i feel like my b"
type textarea "Maybe it was just the cute all lavender lingerie set... but i feel like my bo"
type textarea "Maybe it was just the cute all lavender lingerie set... but i feel like my boo"
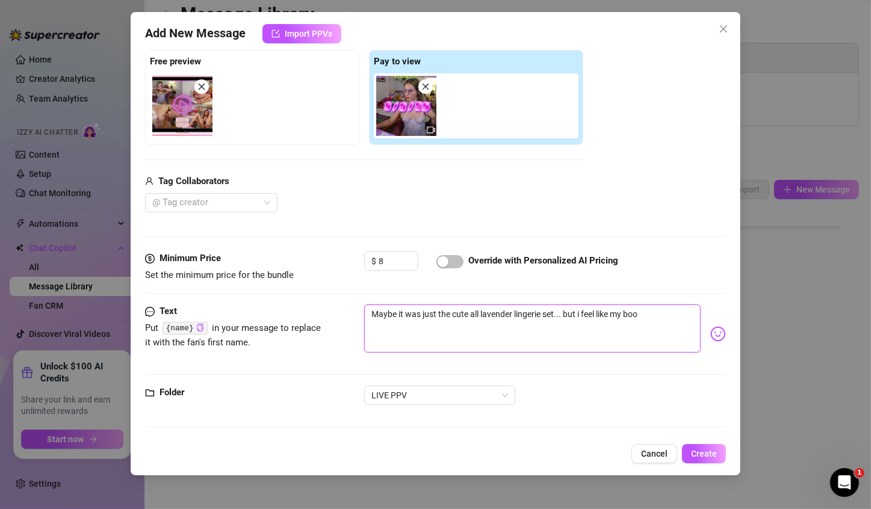
type textarea "Maybe it was just the cute all lavender lingerie set... but i feel like my boob"
type textarea "Maybe it was just the cute all lavender lingerie set... but i feel like my boobs"
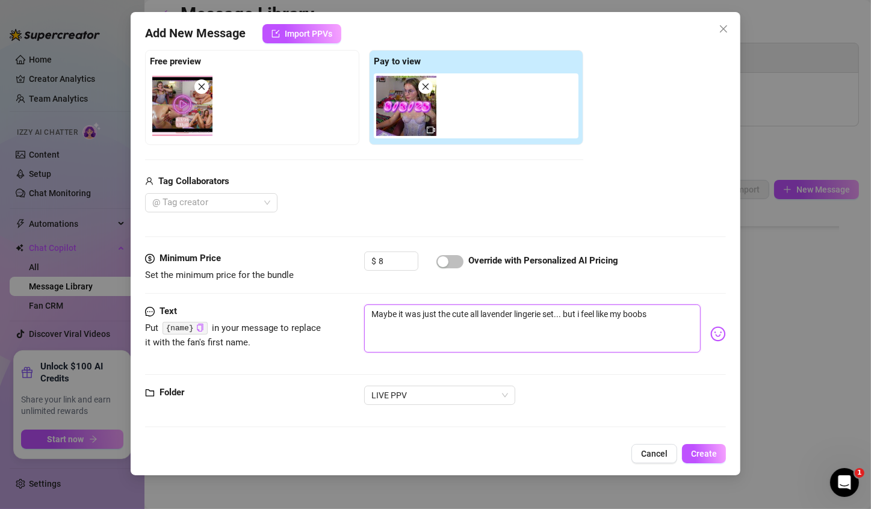
type textarea "Maybe it was just the cute all lavender lingerie set... but i feel like my boobs"
type textarea "Maybe it was just the cute all lavender lingerie set... but i feel like my boob…"
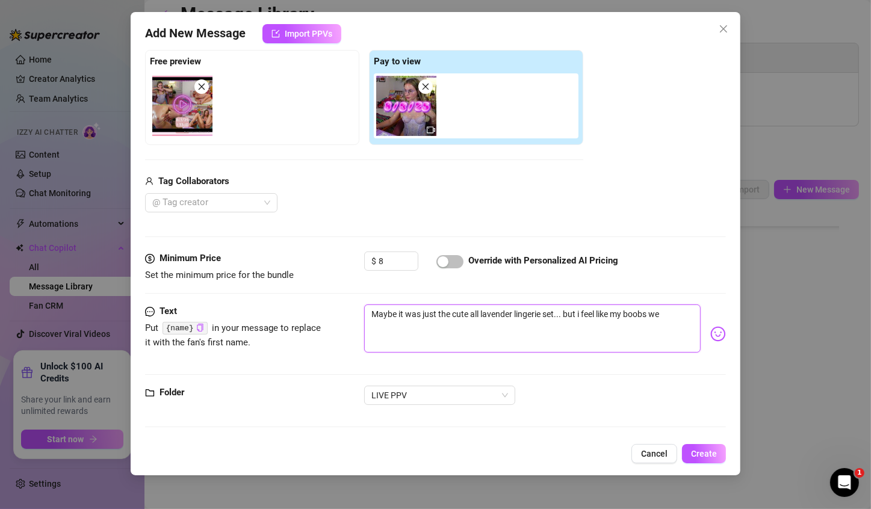
type textarea "Maybe it was just the cute all lavender lingerie set... but i feel like my boob…"
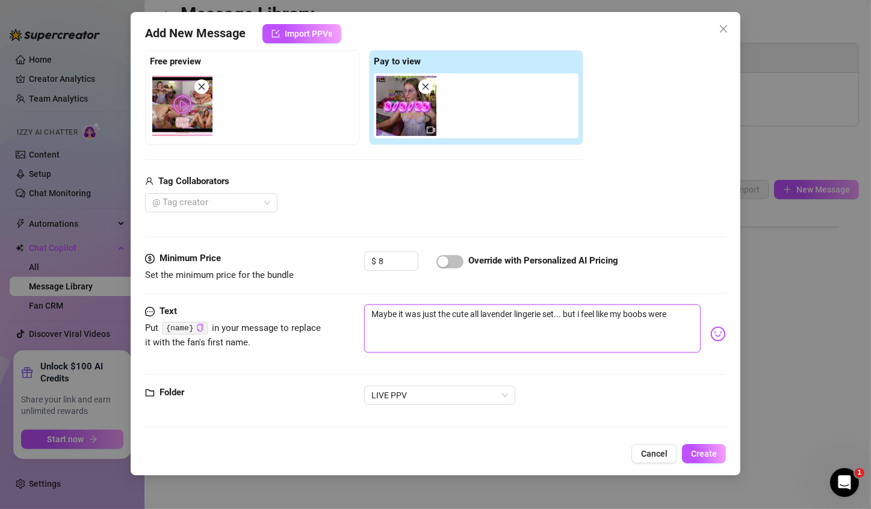
type textarea "Maybe it was just the cute all lavender lingerie set... but i feel like my boob…"
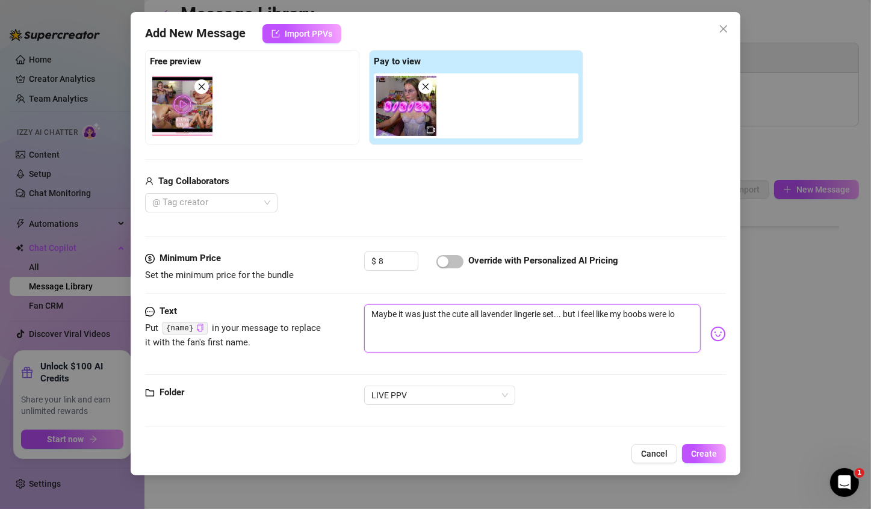
type textarea "Maybe it was just the cute all lavender lingerie set... but i feel like my boob…"
click at [457, 341] on textarea "Maybe it was just the cute all lavender lingerie set... but i feel like my boob…" at bounding box center [532, 328] width 336 height 48
click at [447, 342] on textarea "Maybe it was just the cute all lavender lingerie set... but i feel like my boob…" at bounding box center [532, 328] width 336 height 48
click at [436, 324] on textarea "Maybe it was just the cute all lavender lingerie set... but i feel like my boob…" at bounding box center [532, 328] width 336 height 48
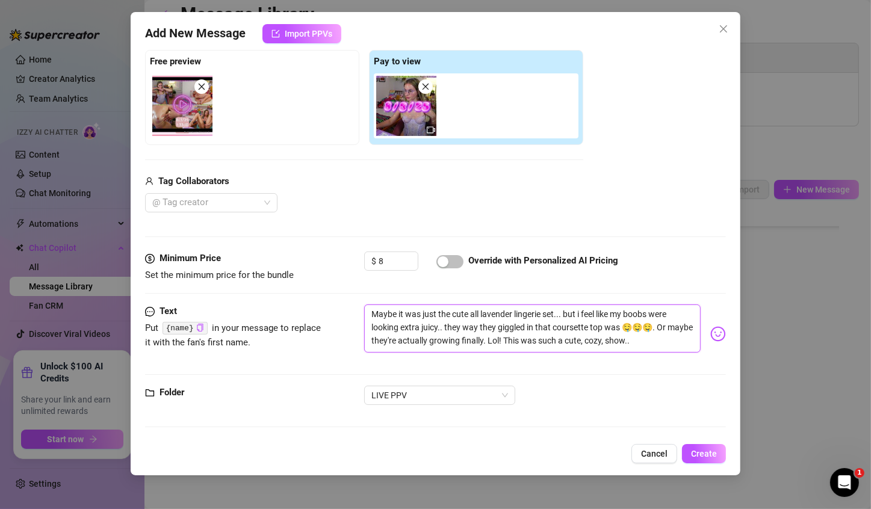
click at [658, 325] on textarea "Maybe it was just the cute all lavender lingerie set... but i feel like my boob…" at bounding box center [532, 328] width 336 height 48
click at [657, 335] on textarea "Maybe it was just the cute all lavender lingerie set... but i feel like my boob…" at bounding box center [532, 328] width 336 height 48
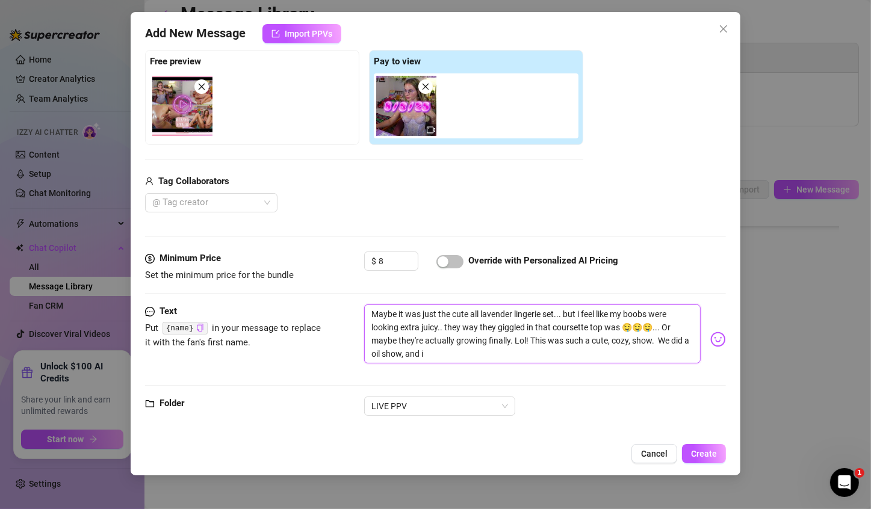
click at [454, 356] on textarea "Maybe it was just the cute all lavender lingerie set... but i feel like my boob…" at bounding box center [532, 333] width 336 height 59
click at [390, 353] on textarea "Maybe it was just the cute all lavender lingerie set... but i feel like my boob…" at bounding box center [532, 333] width 336 height 59
click at [392, 349] on textarea "Maybe it was just the cute all lavender lingerie set... but i feel like my boob…" at bounding box center [532, 333] width 336 height 59
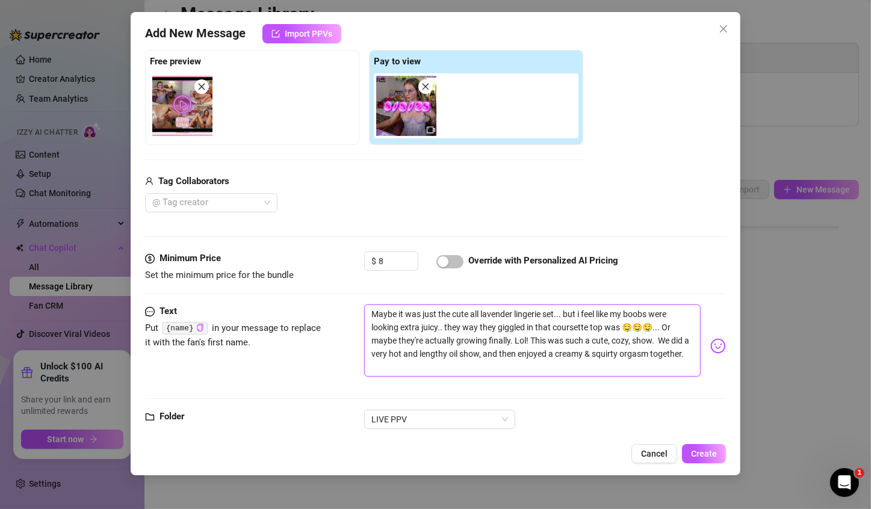
click at [519, 371] on textarea "Maybe it was just the cute all lavender lingerie set... but i feel like my boob…" at bounding box center [532, 340] width 336 height 72
click at [436, 368] on textarea "Maybe it was just the cute all lavender lingerie set... but i feel like my boob…" at bounding box center [532, 340] width 336 height 72
click at [606, 324] on textarea "Maybe it was just the cute all lavender lingerie set... but i feel like my boob…" at bounding box center [532, 340] width 336 height 72
click at [654, 333] on textarea "Maybe it was just the cute all lavender lingerie set... but i feel like my boob…" at bounding box center [532, 340] width 336 height 72
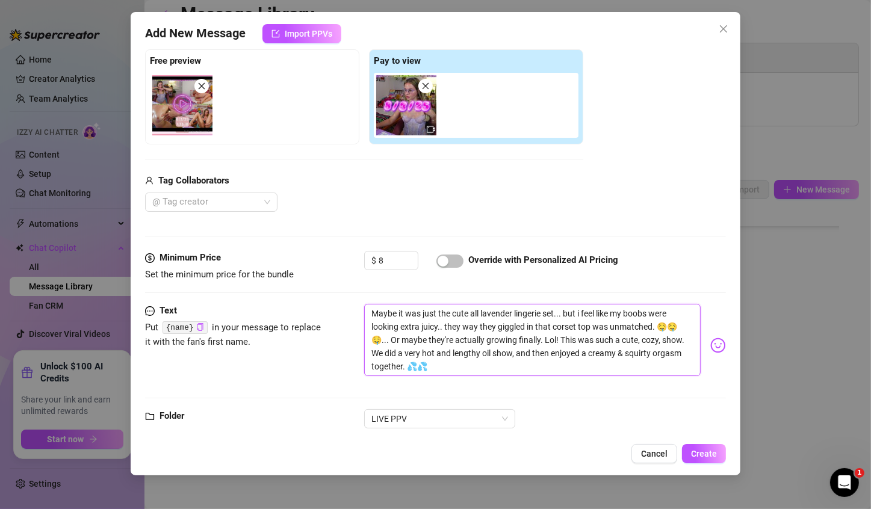
click at [478, 309] on textarea "Maybe it was just the cute all lavender lingerie set... but i feel like my boob…" at bounding box center [532, 340] width 336 height 72
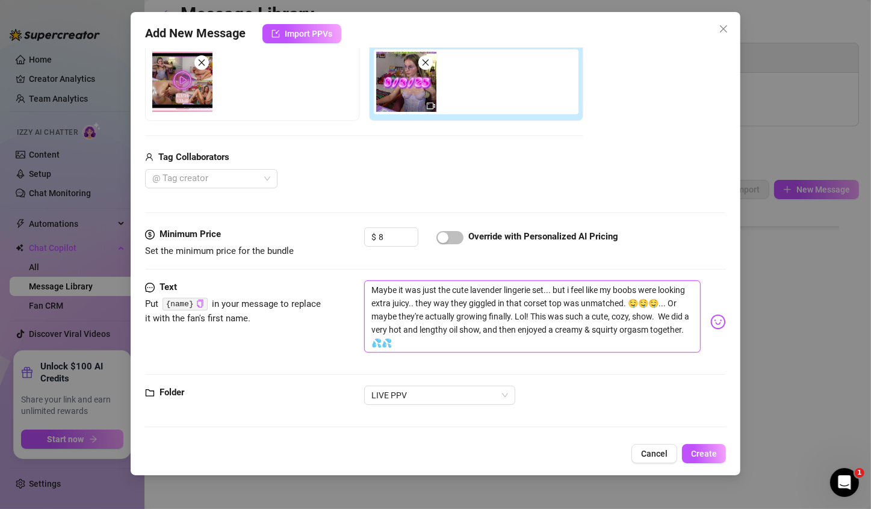
click at [547, 327] on textarea "Maybe it was just the cute lavender lingerie set... but i feel like my boobs we…" at bounding box center [532, 316] width 336 height 72
click at [598, 327] on textarea "Maybe it was just the cute lavender lingerie set... but i feel like my boobs we…" at bounding box center [532, 316] width 336 height 72
click at [450, 339] on textarea "Maybe it was just the cute lavender lingerie set... but i feel like my boobs we…" at bounding box center [532, 316] width 336 height 72
click at [466, 347] on textarea "Maybe it was just the cute lavender lingerie set... but i feel like my boobs we…" at bounding box center [532, 316] width 336 height 72
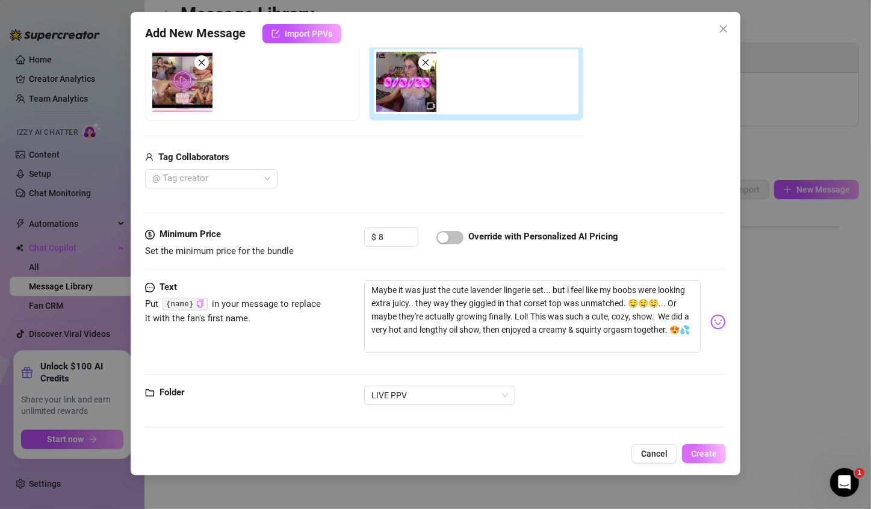
click at [665, 374] on button "Create" at bounding box center [704, 453] width 44 height 19
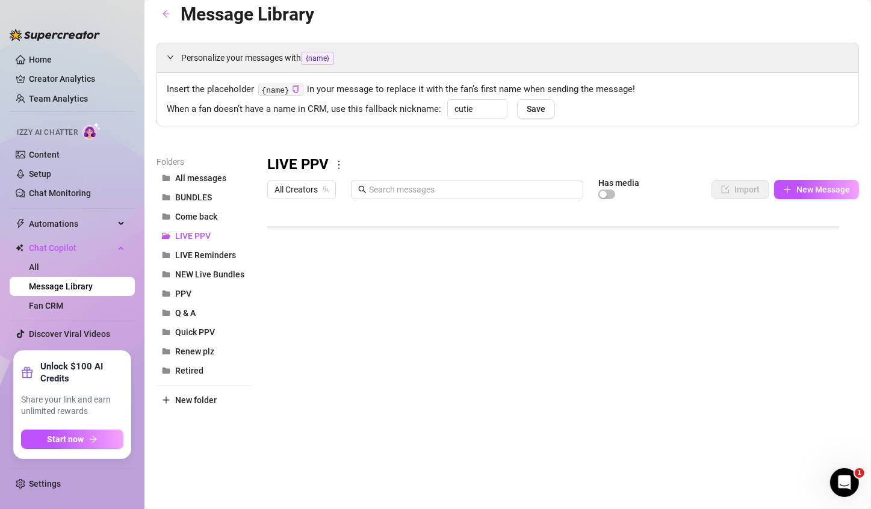
scroll to position [635, 0]
click at [665, 374] on div at bounding box center [557, 339] width 581 height 268
drag, startPoint x: 494, startPoint y: 431, endPoint x: 477, endPoint y: 373, distance: 60.8
click at [477, 373] on div at bounding box center [557, 339] width 581 height 268
